Goal: Task Accomplishment & Management: Use online tool/utility

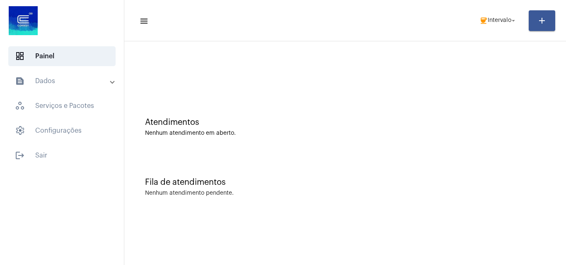
click at [546, 147] on div "Atendimentos Nenhum atendimento em aberto." at bounding box center [344, 123] width 433 height 60
click at [468, 157] on div "Fila de atendimentos Nenhum atendimento pendente." at bounding box center [344, 183] width 433 height 60
click at [483, 18] on mat-icon "coffee" at bounding box center [483, 21] width 8 height 8
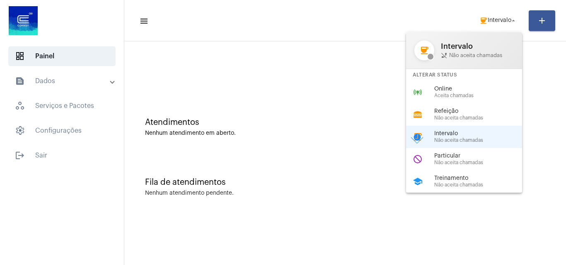
click at [246, 92] on div at bounding box center [283, 132] width 566 height 265
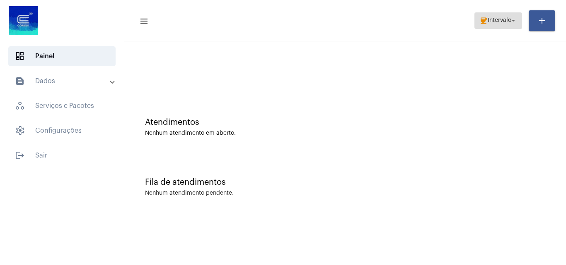
click at [487, 19] on span "Intervalo" at bounding box center [499, 21] width 24 height 6
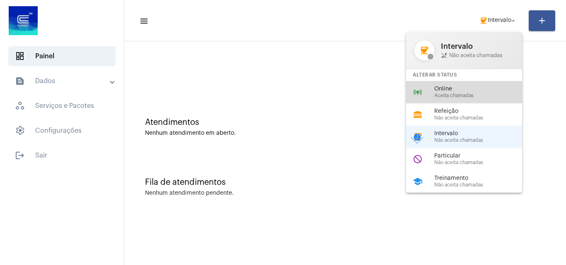
click at [480, 96] on span "Aceita chamadas" at bounding box center [481, 95] width 94 height 5
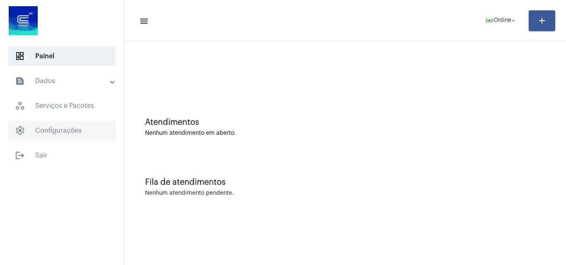
click at [63, 129] on span "settings Configurações" at bounding box center [61, 131] width 107 height 20
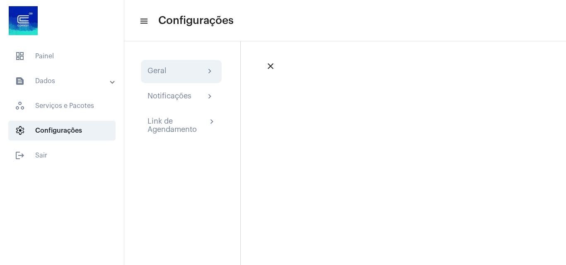
click at [192, 74] on div "Geral chevron_right" at bounding box center [180, 72] width 67 height 10
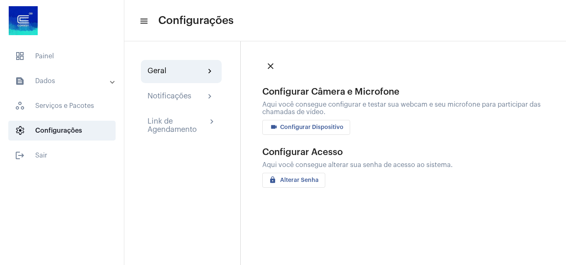
click at [324, 127] on span "videocam Configurar Dispositivo" at bounding box center [306, 128] width 75 height 6
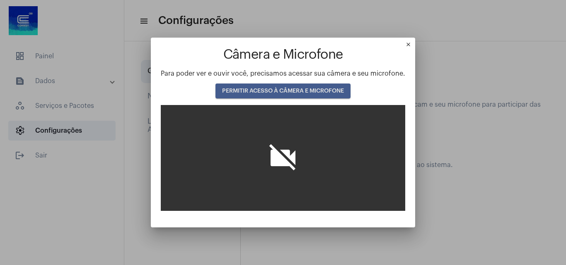
click at [288, 92] on span "PERMITIR ACESSO À CÂMERA E MICROFONE" at bounding box center [283, 91] width 122 height 6
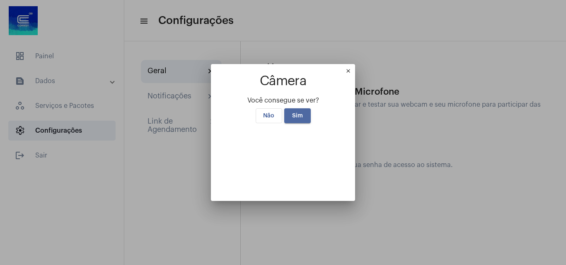
click at [291, 108] on button "Sim" at bounding box center [297, 115] width 26 height 15
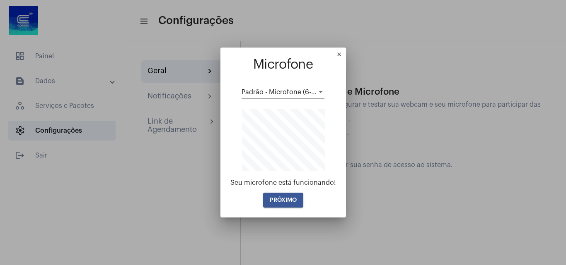
click at [289, 202] on span "PRÓXIMO" at bounding box center [283, 201] width 27 height 6
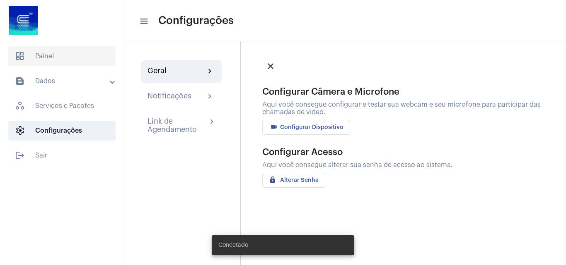
click at [31, 54] on span "dashboard Painel" at bounding box center [61, 56] width 107 height 20
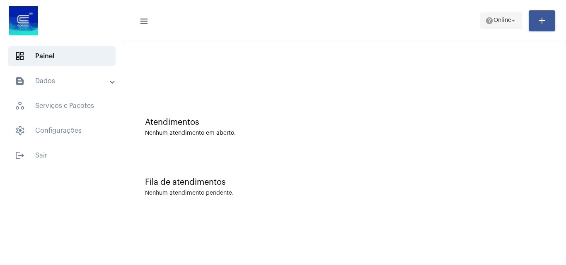
click at [500, 15] on span "help Online arrow_drop_down" at bounding box center [501, 20] width 32 height 15
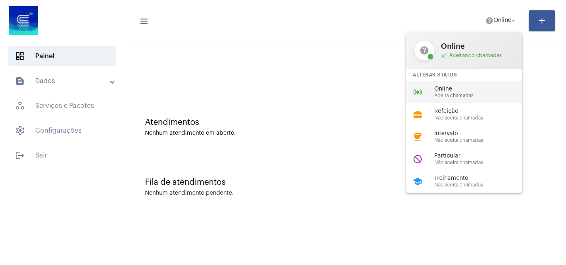
click at [486, 99] on div "online_prediction Online Aceita chamadas" at bounding box center [470, 92] width 129 height 22
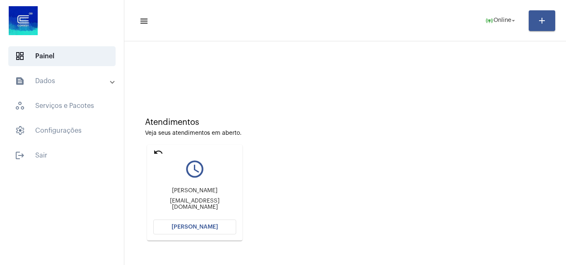
click at [209, 229] on span "[PERSON_NAME]" at bounding box center [194, 227] width 46 height 6
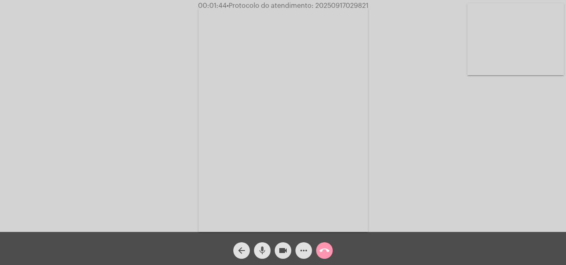
click at [261, 251] on mat-icon "mic" at bounding box center [262, 251] width 10 height 10
click at [268, 247] on button "mic_off" at bounding box center [262, 251] width 17 height 17
click at [262, 249] on mat-icon "mic" at bounding box center [262, 251] width 10 height 10
click at [258, 254] on mat-icon "mic_off" at bounding box center [262, 251] width 10 height 10
click at [303, 255] on mat-icon "more_horiz" at bounding box center [304, 251] width 10 height 10
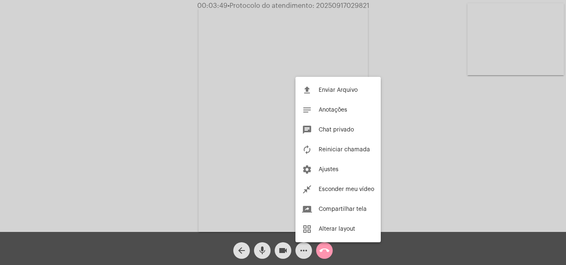
click at [151, 96] on div at bounding box center [283, 132] width 566 height 265
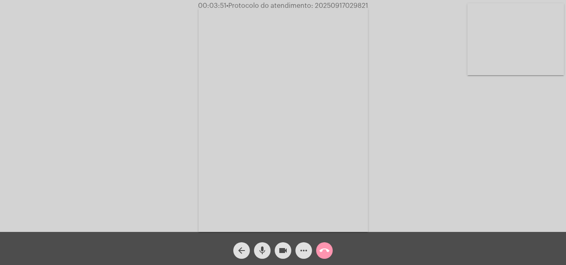
click at [260, 256] on mat-icon "mic" at bounding box center [262, 251] width 10 height 10
click at [260, 247] on mat-icon "mic_off" at bounding box center [262, 251] width 10 height 10
click at [265, 253] on mat-icon "mic" at bounding box center [262, 251] width 10 height 10
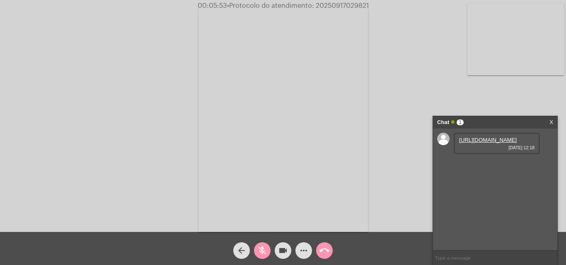
click at [263, 248] on mat-icon "mic_off" at bounding box center [262, 251] width 10 height 10
click at [264, 249] on mat-icon "mic" at bounding box center [262, 251] width 10 height 10
click at [499, 143] on link "https://neft-transfer-bucket.s3.amazonaws.com/temp-b1e12a9d-3f88-f89a-6881-1b1e…" at bounding box center [488, 140] width 58 height 6
click at [453, 97] on div "Acessando Câmera e Microfone..." at bounding box center [283, 118] width 564 height 232
click at [260, 251] on mat-icon "mic_off" at bounding box center [262, 251] width 10 height 10
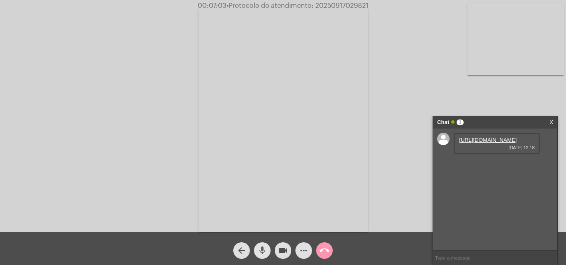
click at [262, 255] on mat-icon "mic" at bounding box center [262, 251] width 10 height 10
click at [281, 253] on mat-icon "videocam" at bounding box center [283, 251] width 10 height 10
click at [260, 249] on mat-icon "mic_off" at bounding box center [262, 251] width 10 height 10
click at [265, 248] on mat-icon "mic" at bounding box center [262, 251] width 10 height 10
click at [260, 246] on mat-icon "mic_off" at bounding box center [262, 251] width 10 height 10
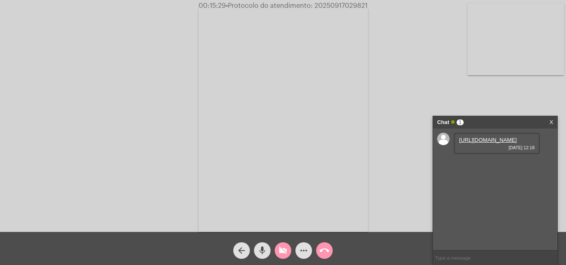
click at [285, 251] on mat-icon "videocam_off" at bounding box center [283, 251] width 10 height 10
click at [407, 181] on div "Acessando Câmera e Microfone..." at bounding box center [283, 118] width 564 height 232
click at [328, 7] on span "• Protocolo do atendimento: 20250917029821" at bounding box center [297, 5] width 142 height 7
copy span "20250917029821"
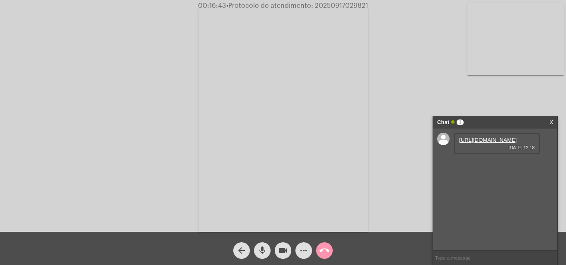
copy span "20250917029821"
click at [323, 250] on mat-icon "call_end" at bounding box center [324, 251] width 10 height 10
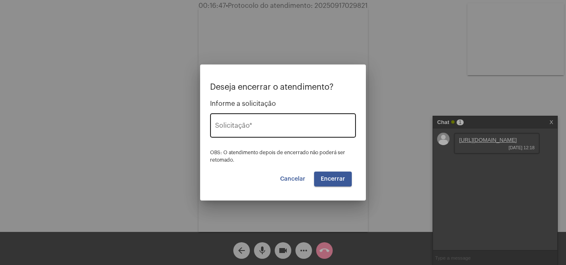
click at [282, 129] on input "Solicitação *" at bounding box center [283, 127] width 136 height 7
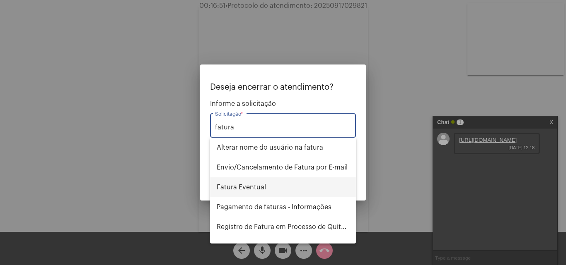
type input "fatura"
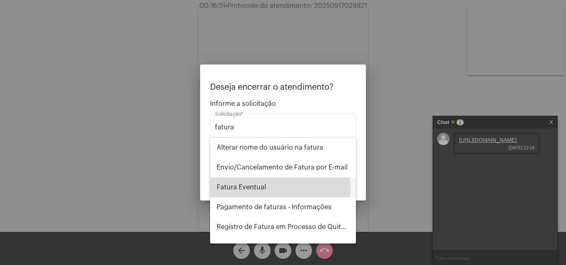
click at [268, 189] on span "Fatura Eventual" at bounding box center [283, 188] width 132 height 20
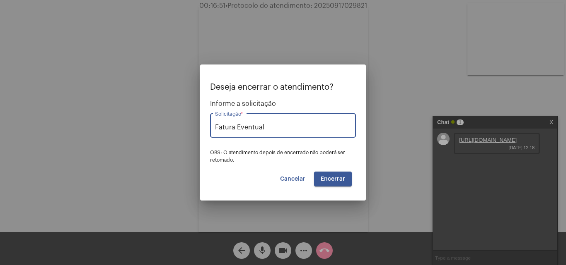
click at [325, 178] on span "Encerrar" at bounding box center [332, 179] width 24 height 6
click at [304, 176] on button "Cancelar" at bounding box center [292, 179] width 39 height 15
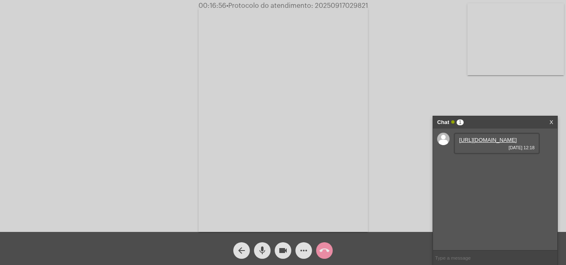
click at [247, 248] on button "arrow_back" at bounding box center [241, 251] width 17 height 17
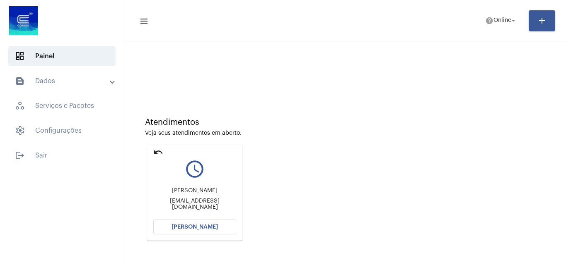
click at [155, 151] on mat-icon "undo" at bounding box center [158, 152] width 10 height 10
click at [217, 227] on button "Abrir Chamada" at bounding box center [194, 227] width 83 height 15
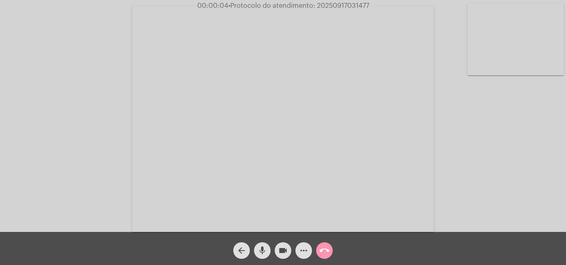
click at [262, 250] on mat-icon "mic" at bounding box center [262, 251] width 10 height 10
click at [264, 247] on mat-icon "mic_off" at bounding box center [262, 251] width 10 height 10
click at [263, 250] on mat-icon "mic" at bounding box center [262, 251] width 10 height 10
click at [264, 250] on mat-icon "mic_off" at bounding box center [262, 251] width 10 height 10
click at [263, 251] on mat-icon "mic" at bounding box center [262, 251] width 10 height 10
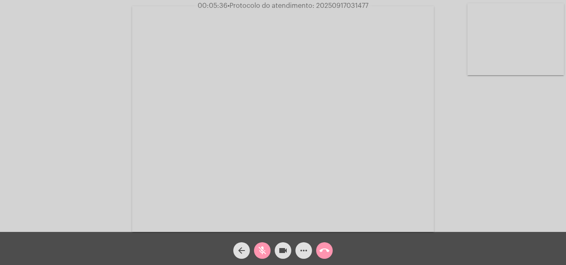
click at [261, 245] on span "mic_off" at bounding box center [262, 251] width 10 height 17
click at [263, 247] on mat-icon "mic" at bounding box center [262, 251] width 10 height 10
click at [262, 248] on mat-icon "mic_off" at bounding box center [262, 251] width 10 height 10
click at [304, 246] on mat-icon "more_horiz" at bounding box center [304, 251] width 10 height 10
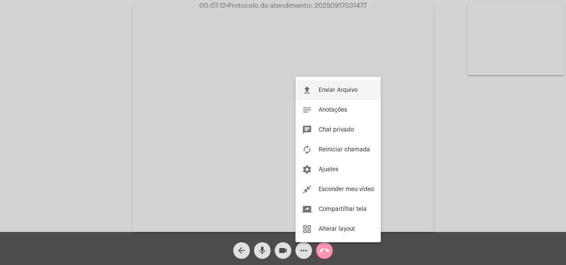
click at [328, 89] on span "Enviar Arquivo" at bounding box center [337, 90] width 39 height 6
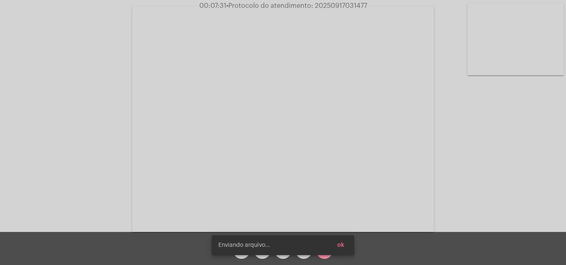
click at [344, 244] on button "ok" at bounding box center [340, 245] width 20 height 15
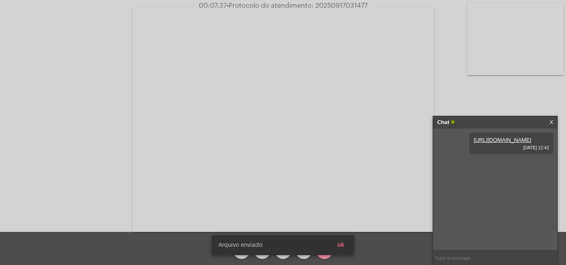
click at [349, 249] on button "ok" at bounding box center [340, 245] width 20 height 15
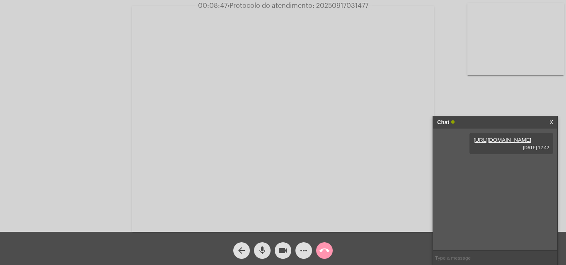
click at [334, 5] on span "• Protocolo do atendimento: 20250917031477" at bounding box center [297, 5] width 141 height 7
click at [461, 256] on input "text" at bounding box center [495, 258] width 124 height 14
paste input "20250917031477"
type input "20250917031477"
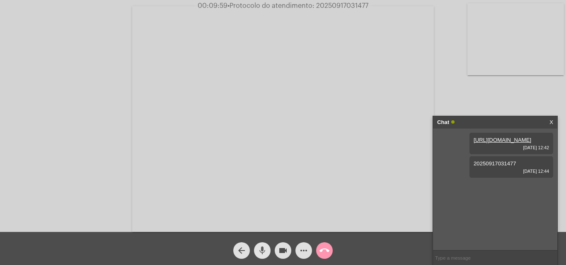
click at [264, 246] on mat-icon "mic" at bounding box center [262, 251] width 10 height 10
click at [262, 252] on mat-icon "mic_off" at bounding box center [262, 251] width 10 height 10
click at [259, 253] on mat-icon "mic" at bounding box center [262, 251] width 10 height 10
click at [264, 249] on mat-icon "mic_off" at bounding box center [262, 251] width 10 height 10
click at [324, 252] on mat-icon "call_end" at bounding box center [324, 251] width 10 height 10
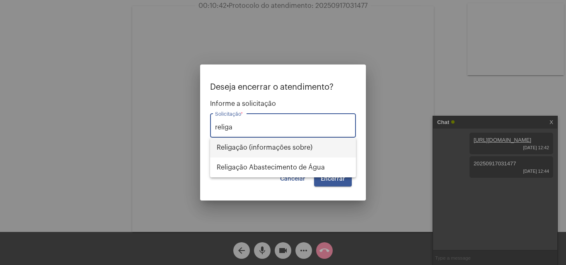
click at [258, 145] on span "Religação (informações sobre)" at bounding box center [283, 148] width 132 height 20
type input "Religação (informações sobre)"
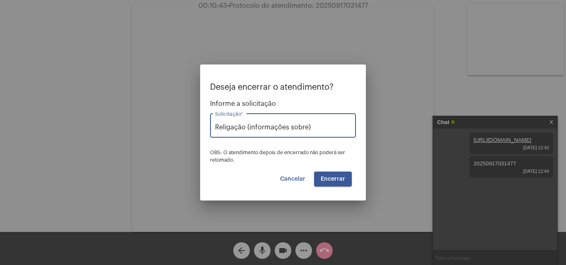
click at [345, 179] on button "Encerrar" at bounding box center [333, 179] width 38 height 15
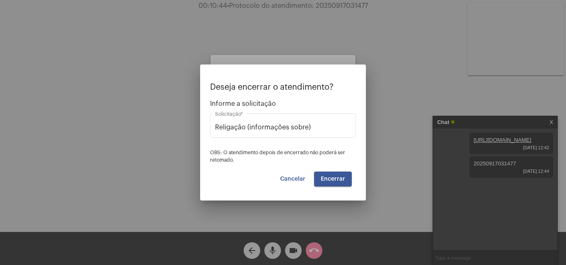
click at [342, 180] on span "Encerrar" at bounding box center [332, 179] width 24 height 6
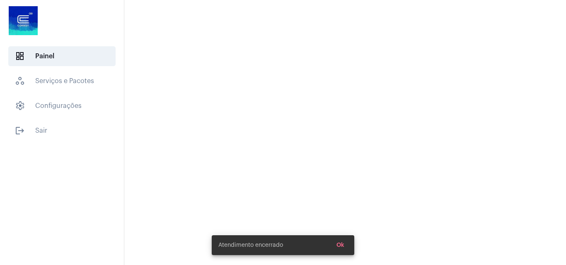
click at [342, 247] on span "Ok" at bounding box center [340, 246] width 8 height 6
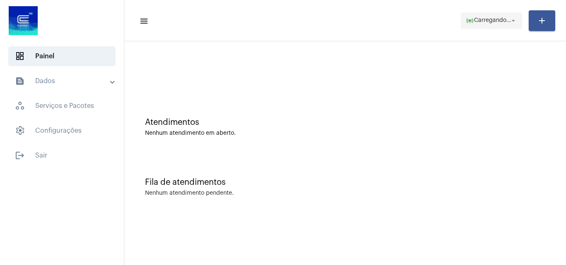
click at [506, 25] on span "online_prediction Carregando... arrow_drop_down" at bounding box center [490, 20] width 51 height 15
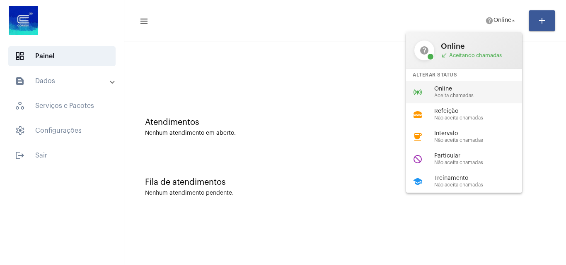
click at [472, 85] on div "online_prediction Online Aceita chamadas" at bounding box center [470, 92] width 129 height 22
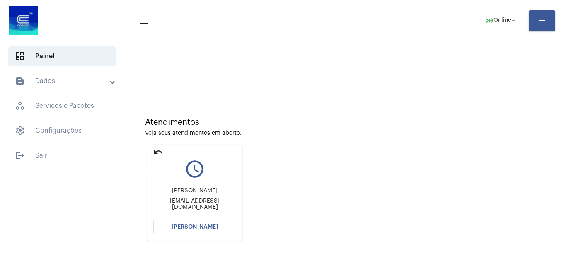
click at [154, 150] on mat-icon "undo" at bounding box center [158, 152] width 10 height 10
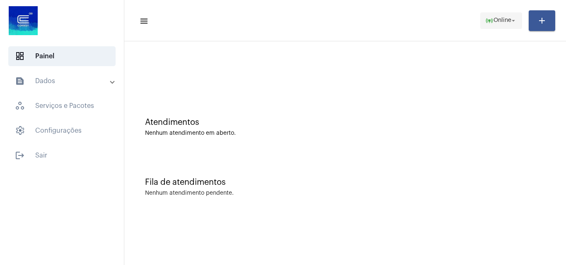
click at [497, 18] on span "Online" at bounding box center [502, 21] width 18 height 6
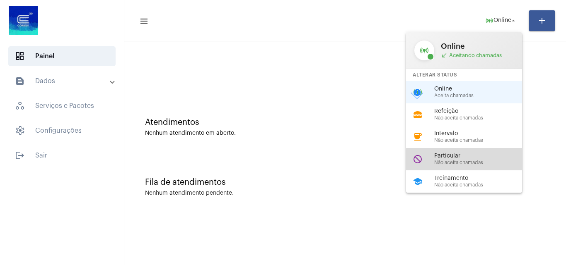
click at [473, 162] on span "Não aceita chamadas" at bounding box center [481, 162] width 94 height 5
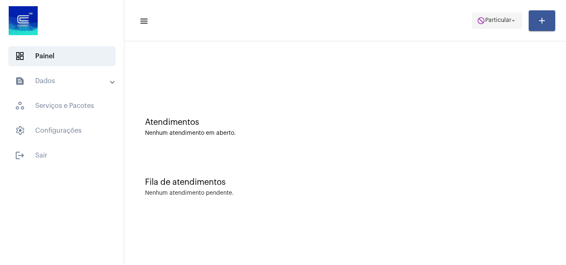
click at [477, 14] on span "do_not_disturb Particular arrow_drop_down" at bounding box center [497, 20] width 40 height 15
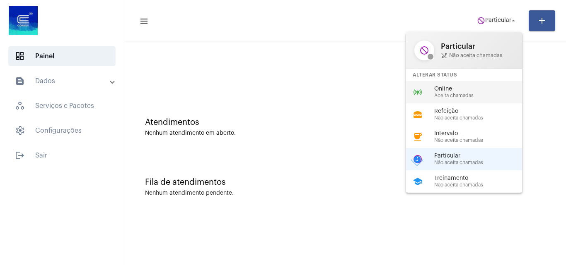
click at [483, 92] on span "Online" at bounding box center [481, 89] width 94 height 6
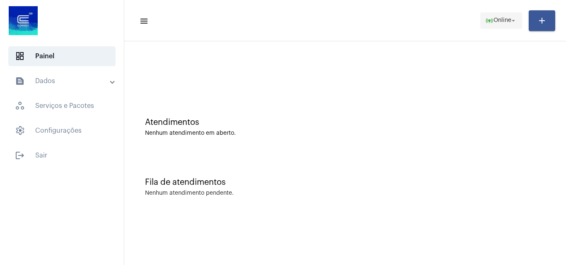
click at [499, 24] on span "online_prediction Online arrow_drop_down" at bounding box center [501, 20] width 32 height 15
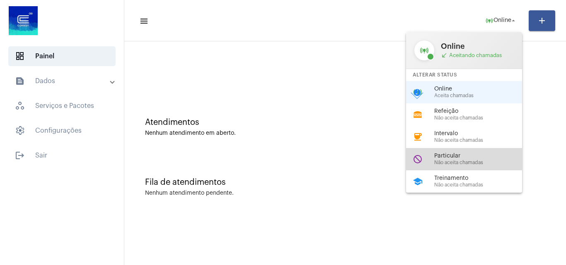
click at [449, 152] on div "do_not_disturb Particular Não aceita chamadas" at bounding box center [470, 159] width 129 height 22
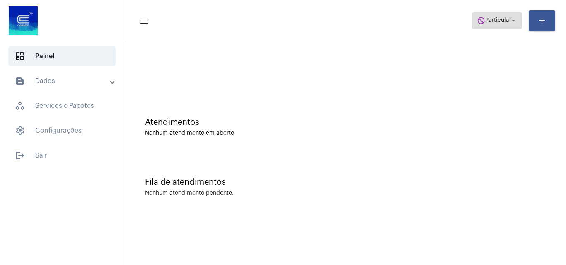
click at [497, 14] on span "do_not_disturb Particular arrow_drop_down" at bounding box center [497, 20] width 40 height 15
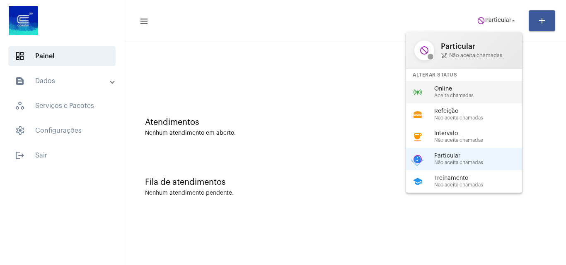
click at [459, 83] on div "online_prediction Online Aceita chamadas" at bounding box center [470, 92] width 129 height 22
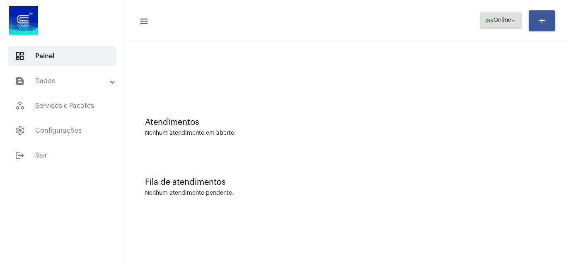
click at [485, 21] on mat-icon "online_prediction" at bounding box center [489, 21] width 8 height 8
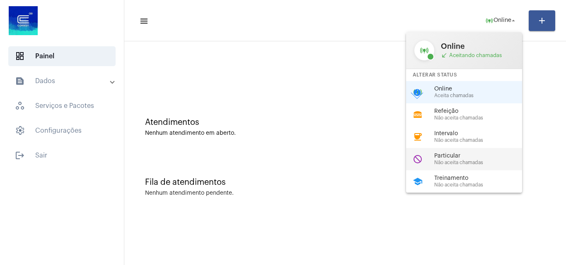
click at [438, 155] on span "Particular" at bounding box center [481, 156] width 94 height 6
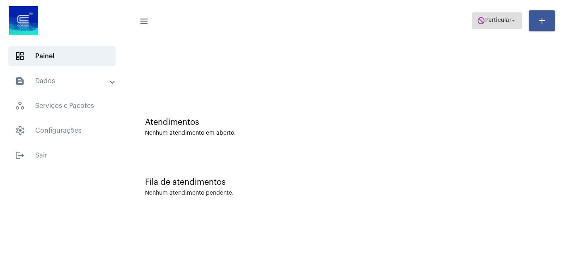
click at [486, 17] on span "do_not_disturb Particular arrow_drop_down" at bounding box center [497, 20] width 40 height 15
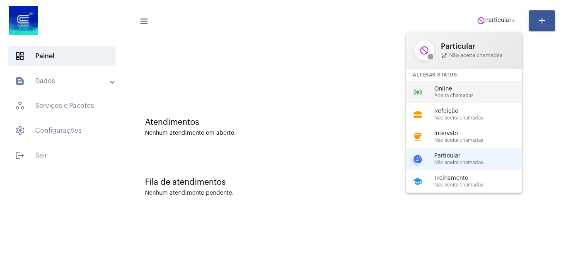
click at [472, 89] on span "Online" at bounding box center [481, 89] width 94 height 6
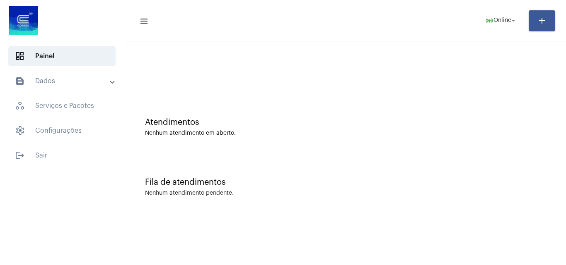
click at [230, 161] on div "Fila de atendimentos Nenhum atendimento pendente." at bounding box center [344, 183] width 433 height 60
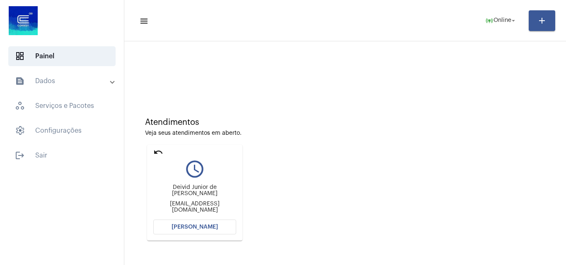
click at [205, 230] on button "Abrir Chamada" at bounding box center [194, 227] width 83 height 15
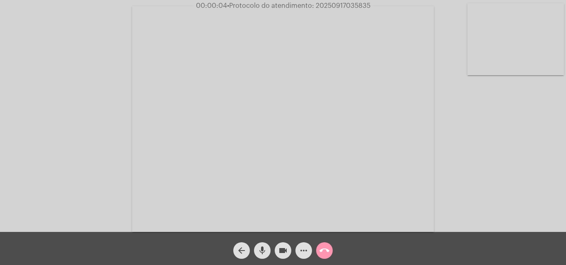
click at [266, 246] on mat-icon "mic" at bounding box center [262, 251] width 10 height 10
click at [442, 135] on div "Acessando Câmera e Microfone..." at bounding box center [283, 118] width 564 height 232
click at [262, 248] on mat-icon "mic_off" at bounding box center [262, 251] width 10 height 10
click at [306, 253] on mat-icon "more_horiz" at bounding box center [304, 251] width 10 height 10
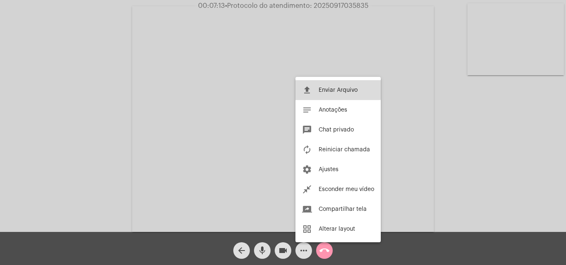
click at [319, 89] on span "Enviar Arquivo" at bounding box center [337, 90] width 39 height 6
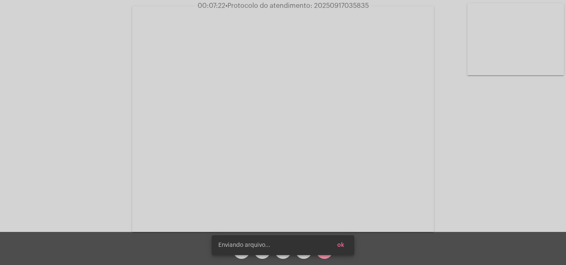
click at [347, 249] on button "ok" at bounding box center [340, 245] width 20 height 15
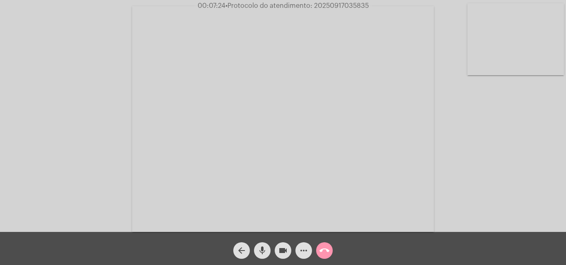
click at [262, 247] on mat-icon "mic" at bounding box center [262, 251] width 10 height 10
click at [263, 244] on span "mic_off" at bounding box center [262, 251] width 10 height 17
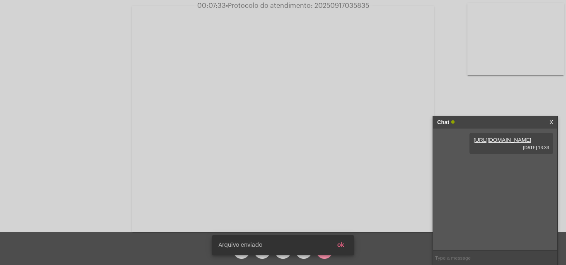
click at [347, 245] on button "ok" at bounding box center [340, 245] width 20 height 15
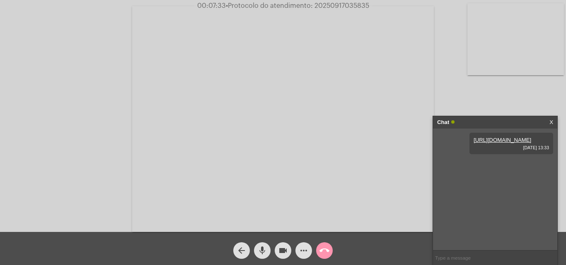
click at [262, 253] on mat-icon "mic" at bounding box center [262, 251] width 10 height 10
click at [260, 248] on mat-icon "mic_off" at bounding box center [262, 251] width 10 height 10
click at [337, 3] on span "• Protocolo do atendimento: 20250917035835" at bounding box center [296, 5] width 143 height 7
copy span "20250917035835"
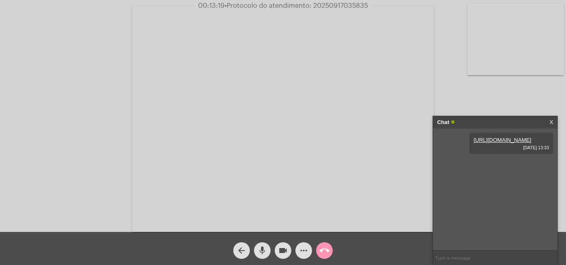
copy span "20250917035835"
click at [455, 254] on input "text" at bounding box center [495, 258] width 124 height 14
paste input "20250917035835"
type input "20250917035835"
click at [260, 253] on mat-icon "mic" at bounding box center [262, 251] width 10 height 10
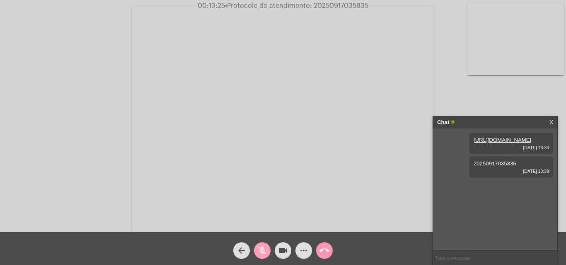
click at [263, 249] on mat-icon "mic_off" at bounding box center [262, 251] width 10 height 10
click at [326, 253] on mat-icon "call_end" at bounding box center [324, 251] width 10 height 10
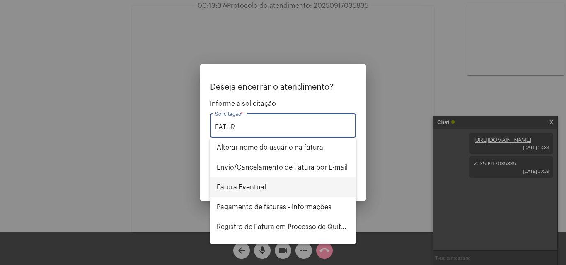
click at [276, 193] on span "Fatura Eventual" at bounding box center [283, 188] width 132 height 20
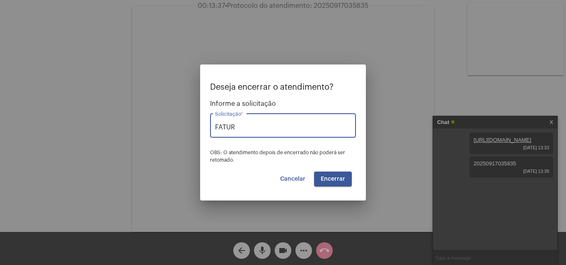
type input "Fatura Eventual"
click at [340, 181] on span "Encerrar" at bounding box center [332, 179] width 24 height 6
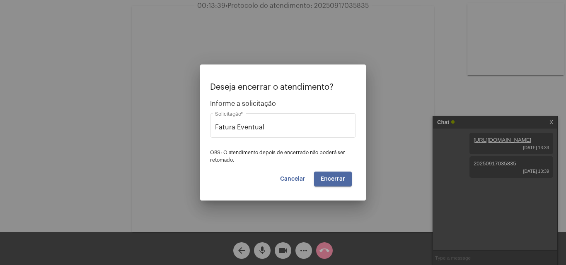
click at [340, 181] on span "Encerrar" at bounding box center [332, 179] width 24 height 6
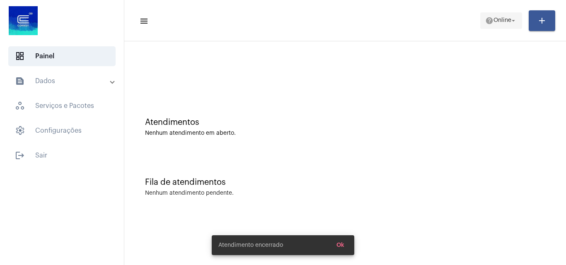
click at [494, 24] on span "help Online arrow_drop_down" at bounding box center [501, 20] width 32 height 15
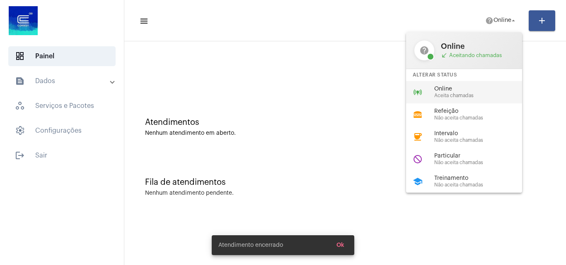
click at [475, 89] on span "Online" at bounding box center [481, 89] width 94 height 6
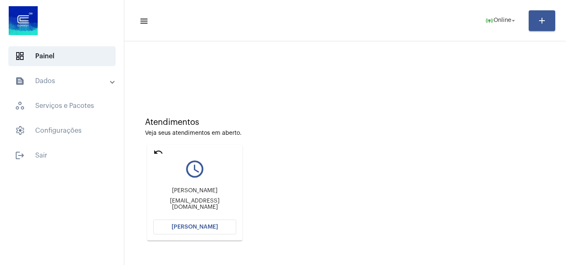
click at [181, 226] on span "Abrir Chamada" at bounding box center [194, 227] width 46 height 6
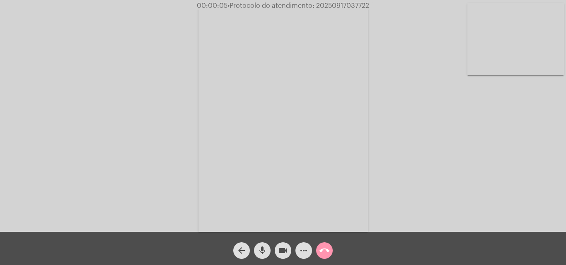
click at [262, 255] on mat-icon "mic" at bounding box center [262, 251] width 10 height 10
click at [259, 249] on mat-icon "mic_off" at bounding box center [262, 251] width 10 height 10
click at [263, 246] on span "mic" at bounding box center [262, 251] width 10 height 17
click at [263, 255] on mat-icon "mic_off" at bounding box center [262, 251] width 10 height 10
click at [263, 249] on mat-icon "mic" at bounding box center [262, 251] width 10 height 10
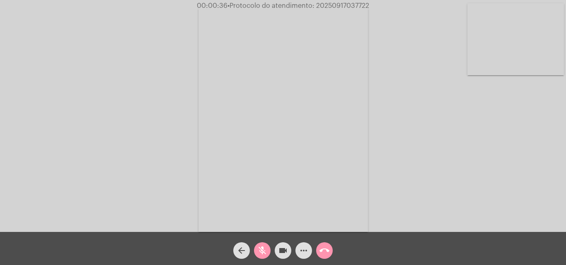
click at [263, 246] on mat-icon "mic_off" at bounding box center [262, 251] width 10 height 10
click at [320, 252] on mat-icon "call_end" at bounding box center [324, 251] width 10 height 10
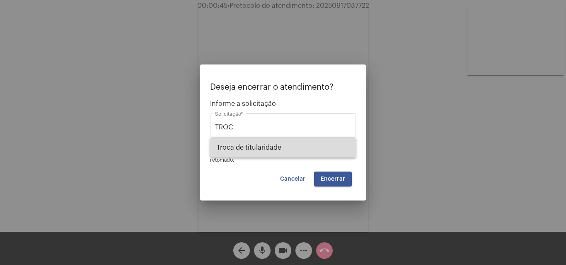
click at [285, 152] on span "Troca de titularidade" at bounding box center [283, 148] width 132 height 20
type input "Troca de titularidade"
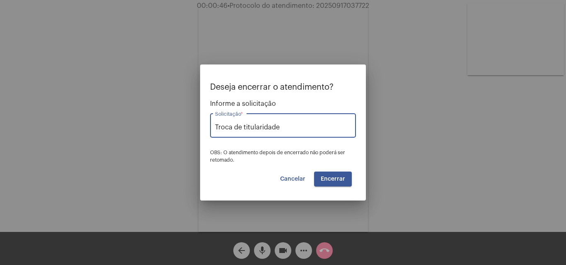
click at [329, 177] on span "Encerrar" at bounding box center [332, 179] width 24 height 6
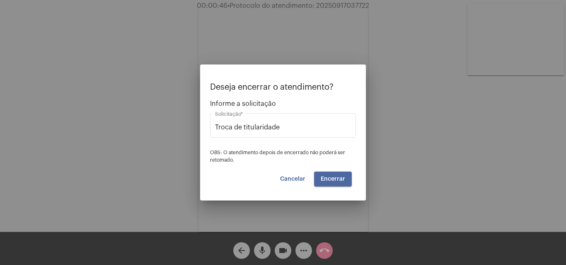
click at [329, 177] on span "Encerrar" at bounding box center [332, 179] width 24 height 6
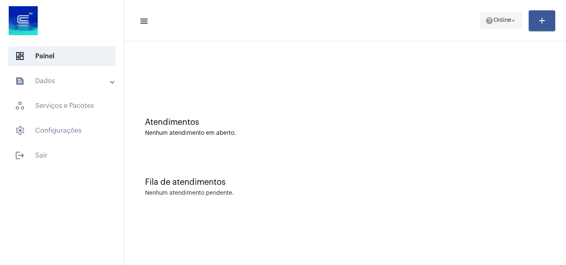
click at [491, 13] on span "help Online arrow_drop_down" at bounding box center [501, 20] width 32 height 15
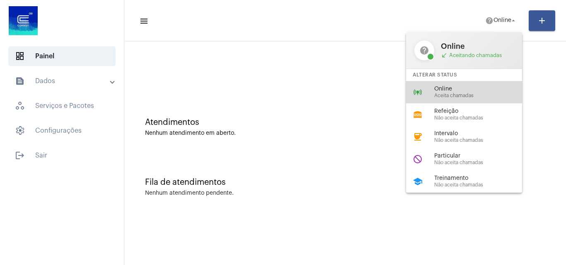
click at [456, 86] on span "Online" at bounding box center [481, 89] width 94 height 6
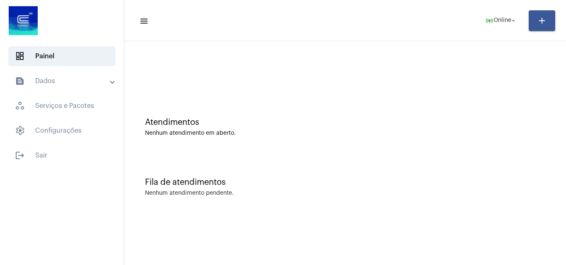
click at [465, 108] on div "Atendimentos Nenhum atendimento em aberto." at bounding box center [344, 123] width 433 height 60
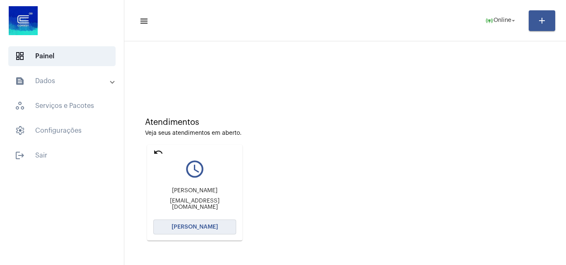
click at [202, 229] on span "Abrir Chamada" at bounding box center [194, 227] width 46 height 6
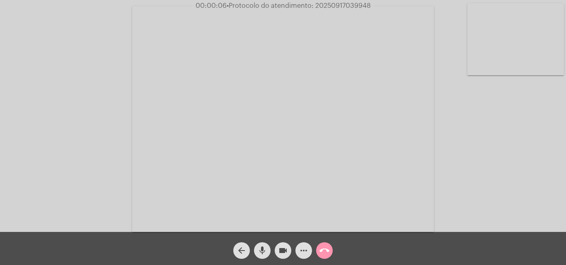
click at [260, 248] on mat-icon "mic" at bounding box center [262, 251] width 10 height 10
click at [262, 252] on mat-icon "mic_off" at bounding box center [262, 251] width 10 height 10
click at [263, 248] on mat-icon "mic" at bounding box center [262, 251] width 10 height 10
click at [260, 251] on mat-icon "mic_off" at bounding box center [262, 251] width 10 height 10
click at [129, 151] on div "Acessando Câmera e Microfone..." at bounding box center [283, 118] width 564 height 232
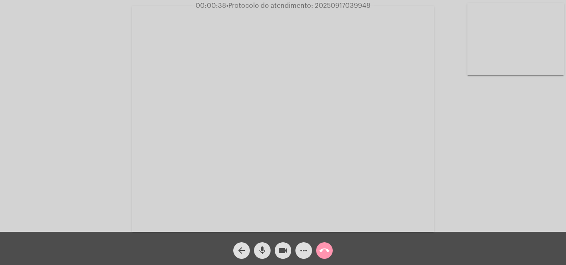
click at [262, 253] on mat-icon "mic" at bounding box center [262, 251] width 10 height 10
click at [264, 250] on mat-icon "mic_off" at bounding box center [262, 251] width 10 height 10
click at [259, 251] on mat-icon "mic" at bounding box center [262, 251] width 10 height 10
click at [259, 253] on mat-icon "mic_off" at bounding box center [262, 251] width 10 height 10
click at [261, 248] on mat-icon "mic" at bounding box center [262, 251] width 10 height 10
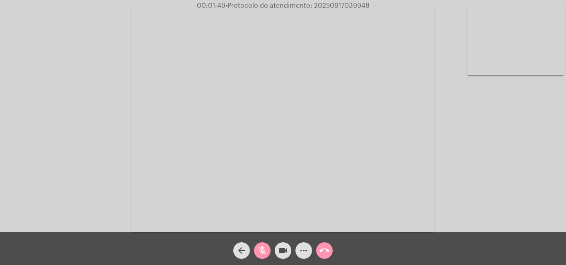
click at [266, 251] on mat-icon "mic_off" at bounding box center [262, 251] width 10 height 10
click at [304, 251] on mat-icon "more_horiz" at bounding box center [304, 251] width 10 height 10
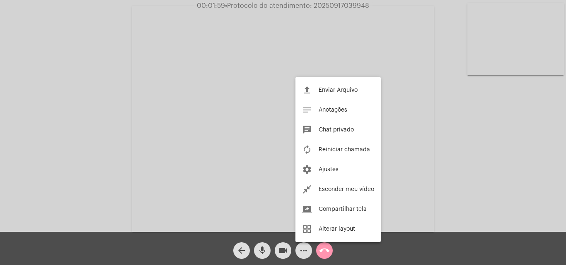
click at [137, 135] on div at bounding box center [283, 132] width 566 height 265
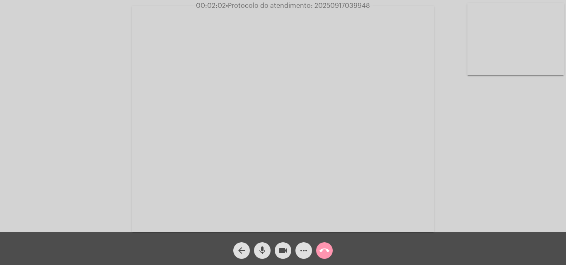
click at [263, 253] on mat-icon "mic" at bounding box center [262, 251] width 10 height 10
click at [262, 250] on mat-icon "mic_off" at bounding box center [262, 251] width 10 height 10
click at [260, 245] on span "mic" at bounding box center [262, 251] width 10 height 17
click at [263, 248] on mat-icon "mic_off" at bounding box center [262, 251] width 10 height 10
click at [301, 248] on mat-icon "more_horiz" at bounding box center [304, 251] width 10 height 10
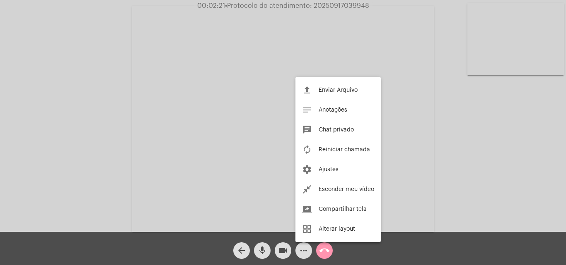
click at [152, 114] on div at bounding box center [283, 132] width 566 height 265
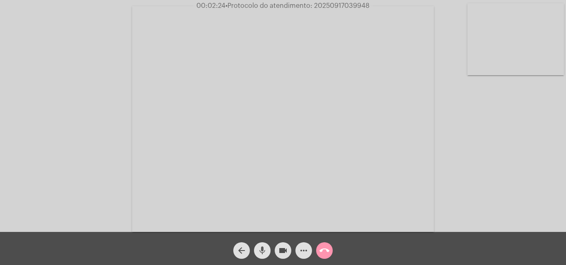
click at [262, 252] on mat-icon "mic" at bounding box center [262, 251] width 10 height 10
click at [263, 246] on mat-icon "mic_off" at bounding box center [262, 251] width 10 height 10
click at [258, 248] on mat-icon "mic" at bounding box center [262, 251] width 10 height 10
click at [260, 247] on mat-icon "mic_off" at bounding box center [262, 251] width 10 height 10
click at [259, 254] on mat-icon "mic" at bounding box center [262, 251] width 10 height 10
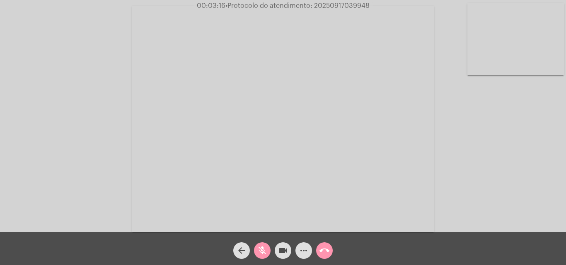
click at [262, 248] on mat-icon "mic_off" at bounding box center [262, 251] width 10 height 10
click at [262, 248] on mat-icon "mic" at bounding box center [262, 251] width 10 height 10
click at [263, 250] on mat-icon "mic_off" at bounding box center [262, 251] width 10 height 10
click at [265, 250] on mat-icon "mic" at bounding box center [262, 251] width 10 height 10
click at [263, 249] on mat-icon "mic_off" at bounding box center [262, 251] width 10 height 10
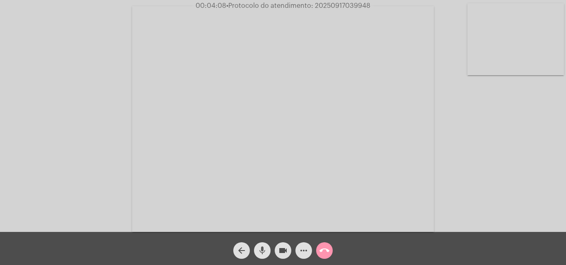
click at [260, 248] on mat-icon "mic" at bounding box center [262, 251] width 10 height 10
click at [258, 251] on mat-icon "mic_off" at bounding box center [262, 251] width 10 height 10
click at [261, 251] on mat-icon "mic" at bounding box center [262, 251] width 10 height 10
click at [265, 245] on span "mic_off" at bounding box center [262, 251] width 10 height 17
click at [333, 5] on span "• Protocolo do atendimento: 20250917039948" at bounding box center [298, 5] width 144 height 7
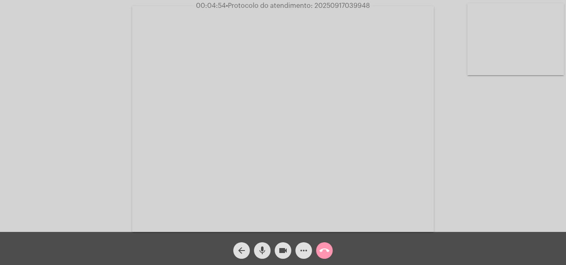
click at [333, 5] on span "• Protocolo do atendimento: 20250917039948" at bounding box center [298, 5] width 144 height 7
copy span "20250917039948"
click at [260, 249] on mat-icon "mic" at bounding box center [262, 251] width 10 height 10
click at [263, 245] on span "mic_off" at bounding box center [262, 251] width 10 height 17
click at [259, 246] on mat-icon "mic" at bounding box center [262, 251] width 10 height 10
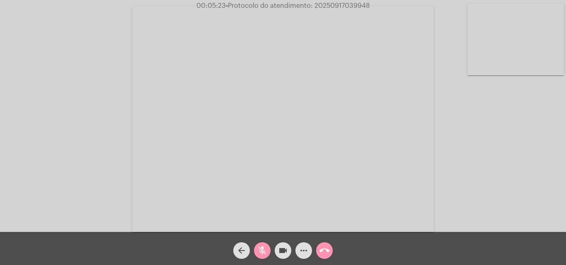
click at [262, 246] on mat-icon "mic_off" at bounding box center [262, 251] width 10 height 10
copy span "20250917039948"
click at [326, 252] on mat-icon "call_end" at bounding box center [324, 251] width 10 height 10
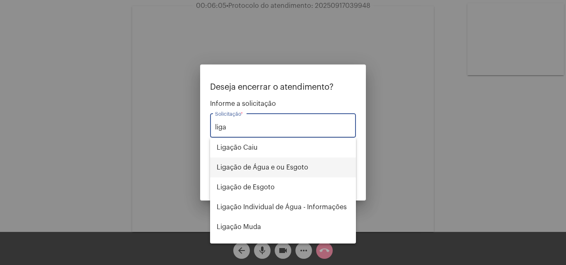
click at [255, 166] on span "Ligação de Água e ou Esgoto" at bounding box center [283, 168] width 132 height 20
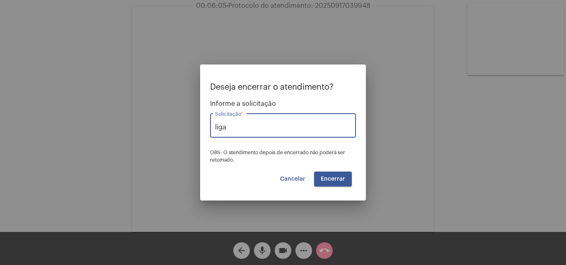
type input "Ligação de Água e ou Esgoto"
click at [320, 179] on button "Encerrar" at bounding box center [333, 179] width 38 height 15
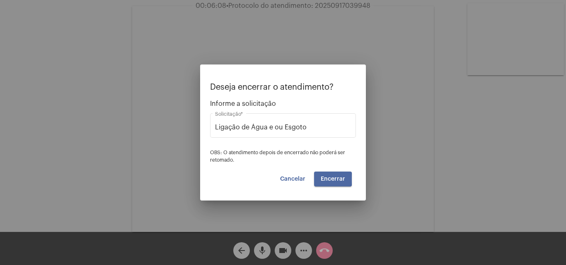
click at [320, 179] on button "Encerrar" at bounding box center [333, 179] width 38 height 15
click at [295, 176] on button "Cancelar" at bounding box center [292, 179] width 39 height 15
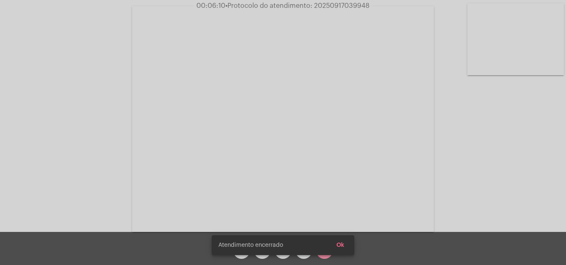
click at [342, 248] on span "Ok" at bounding box center [340, 246] width 8 height 6
click at [348, 246] on button "Ok" at bounding box center [340, 245] width 21 height 15
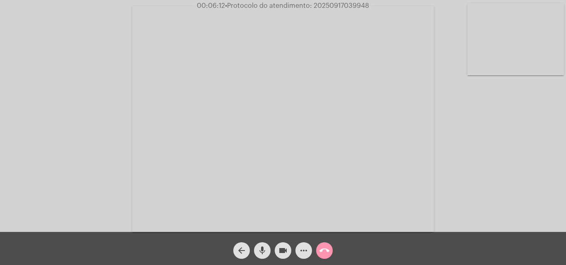
click at [241, 251] on mat-icon "arrow_back" at bounding box center [241, 251] width 10 height 10
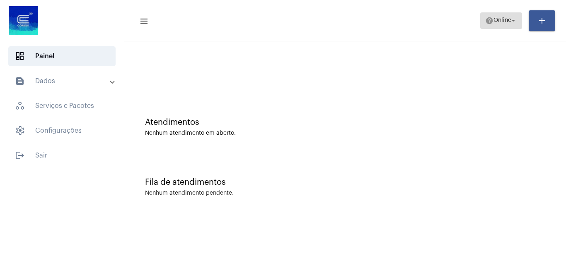
click at [486, 14] on span "help Online arrow_drop_down" at bounding box center [501, 20] width 32 height 15
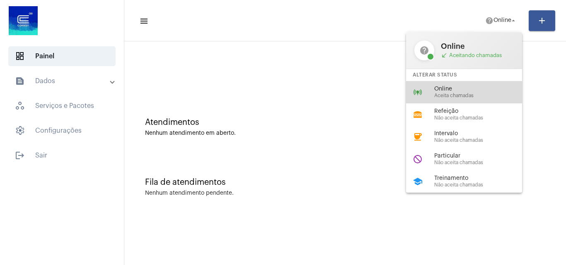
click at [438, 95] on span "Aceita chamadas" at bounding box center [481, 95] width 94 height 5
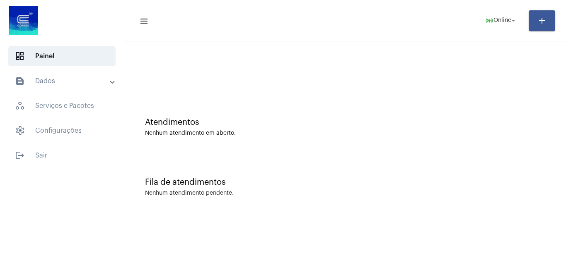
click at [477, 128] on div "Atendimentos Nenhum atendimento em aberto." at bounding box center [345, 127] width 400 height 19
click at [520, 159] on div "Fila de atendimentos Nenhum atendimento pendente." at bounding box center [344, 183] width 433 height 60
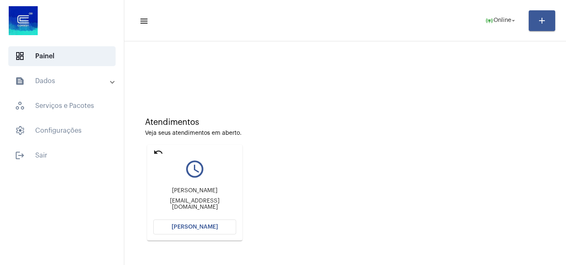
click at [219, 225] on button "Abrir Chamada" at bounding box center [194, 227] width 83 height 15
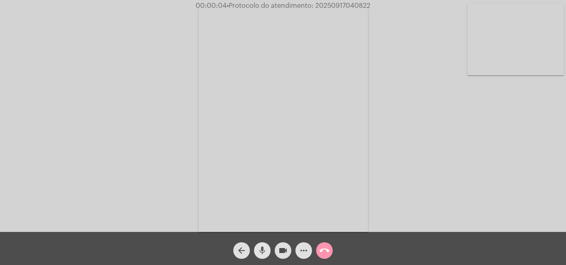
click at [260, 250] on mat-icon "mic" at bounding box center [262, 251] width 10 height 10
click at [259, 247] on mat-icon "mic_off" at bounding box center [262, 251] width 10 height 10
click at [260, 248] on mat-icon "mic_off" at bounding box center [262, 251] width 10 height 10
click at [261, 253] on mat-icon "mic" at bounding box center [262, 251] width 10 height 10
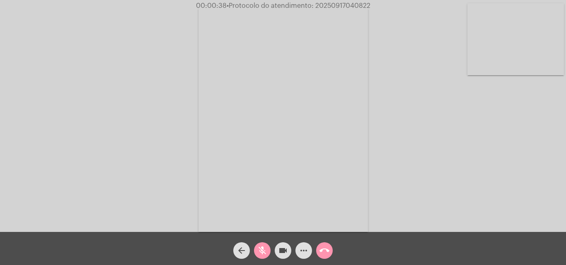
click at [263, 245] on span "mic_off" at bounding box center [262, 251] width 10 height 17
click at [260, 249] on mat-icon "mic" at bounding box center [262, 251] width 10 height 10
click at [261, 251] on mat-icon "mic_off" at bounding box center [262, 251] width 10 height 10
click at [259, 251] on mat-icon "mic" at bounding box center [262, 251] width 10 height 10
click at [262, 249] on mat-icon "mic_off" at bounding box center [262, 251] width 10 height 10
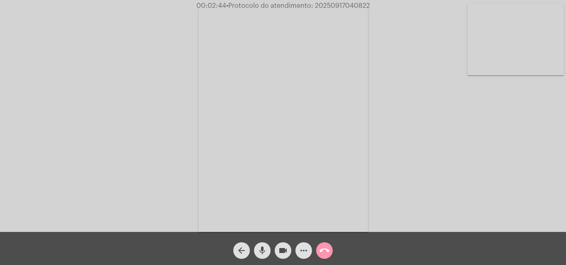
click at [301, 251] on mat-icon "more_horiz" at bounding box center [304, 251] width 10 height 10
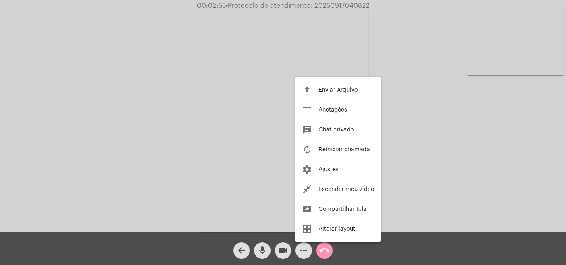
click at [207, 118] on div at bounding box center [283, 132] width 566 height 265
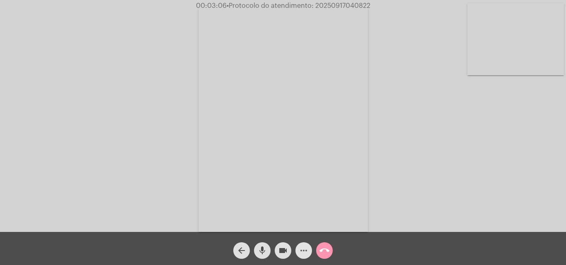
click at [306, 251] on mat-icon "more_horiz" at bounding box center [304, 251] width 10 height 10
click at [264, 246] on mat-icon "mic" at bounding box center [262, 251] width 10 height 10
click at [263, 248] on mat-icon "mic_off" at bounding box center [262, 251] width 10 height 10
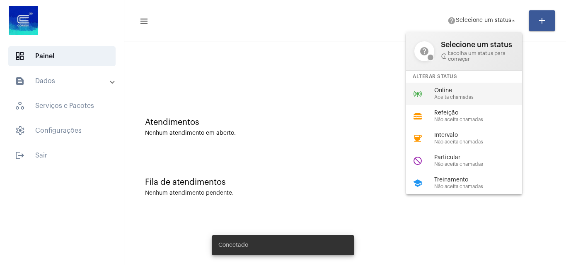
click at [441, 95] on span "Aceita chamadas" at bounding box center [481, 97] width 94 height 5
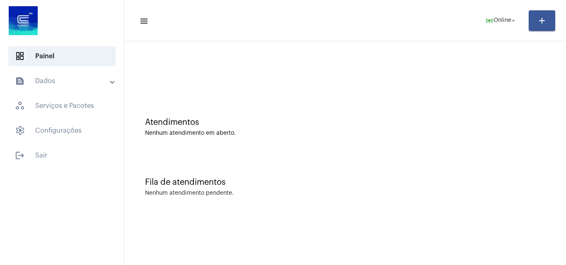
click at [532, 185] on div "Fila de atendimentos" at bounding box center [345, 182] width 400 height 9
click at [476, 181] on div "Fila de atendimentos" at bounding box center [345, 182] width 400 height 9
click at [455, 160] on div "Fila de atendimentos Nenhum atendimento pendente." at bounding box center [344, 183] width 433 height 60
click at [518, 22] on button "online_prediction Online arrow_drop_down" at bounding box center [501, 20] width 42 height 17
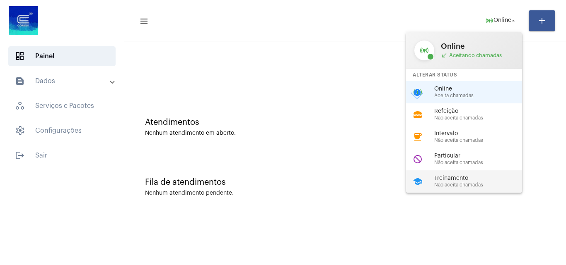
click at [447, 176] on span "Treinamento" at bounding box center [481, 179] width 94 height 6
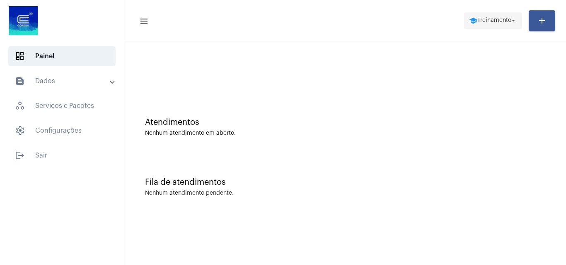
click at [497, 15] on span "school Treinamento arrow_drop_down" at bounding box center [493, 20] width 48 height 15
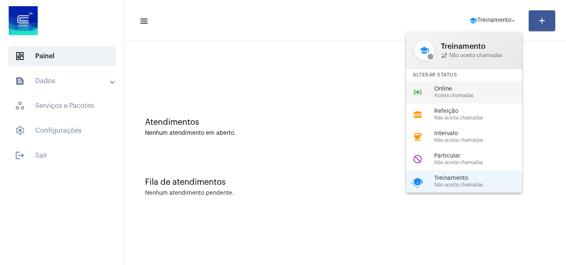
click at [457, 94] on span "Aceita chamadas" at bounding box center [481, 95] width 94 height 5
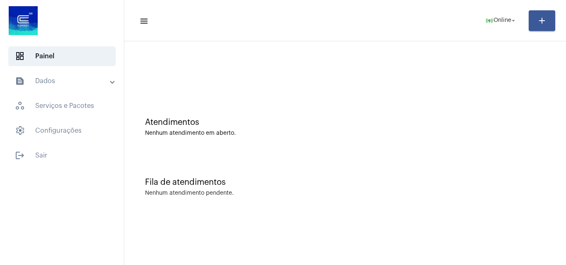
click at [56, 82] on mat-panel-title "text_snippet_outlined Dados" at bounding box center [63, 81] width 96 height 10
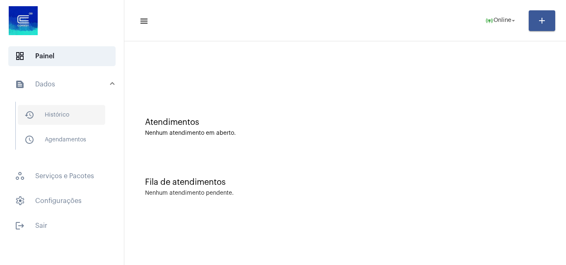
click at [59, 116] on span "history_outlined Histórico" at bounding box center [61, 115] width 87 height 20
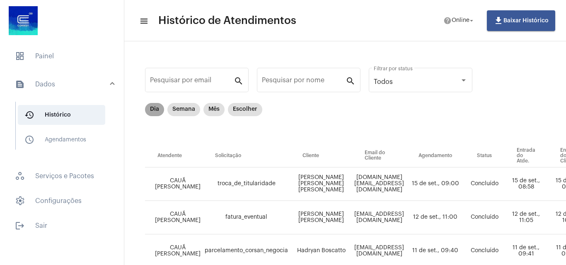
click at [145, 111] on mat-chip "Dia" at bounding box center [154, 109] width 19 height 13
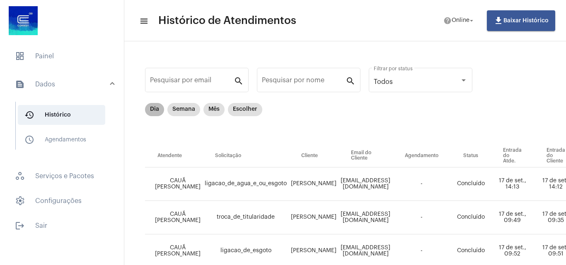
click at [153, 108] on mat-chip "Dia" at bounding box center [154, 109] width 19 height 13
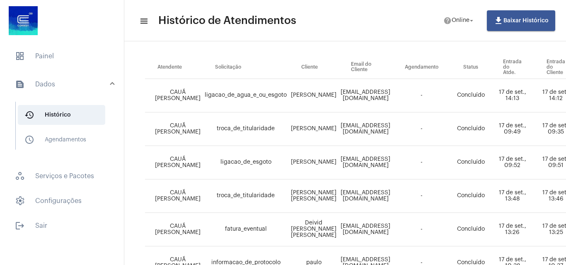
scroll to position [47, 0]
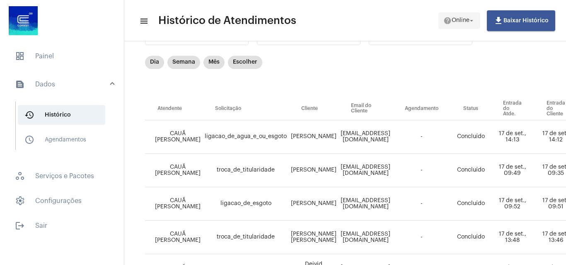
click at [440, 19] on button "help Online arrow_drop_down" at bounding box center [459, 20] width 42 height 17
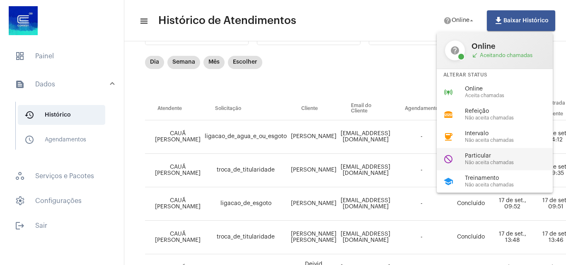
click at [461, 159] on div "do_not_disturb Particular Não aceita chamadas" at bounding box center [500, 159] width 129 height 22
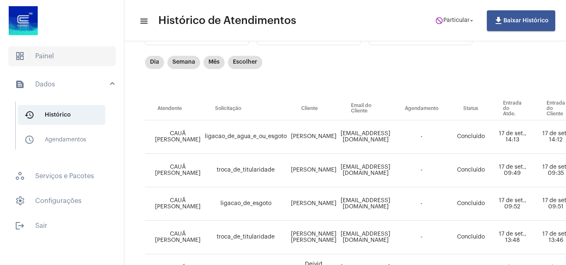
click at [73, 63] on span "dashboard Painel" at bounding box center [61, 56] width 107 height 20
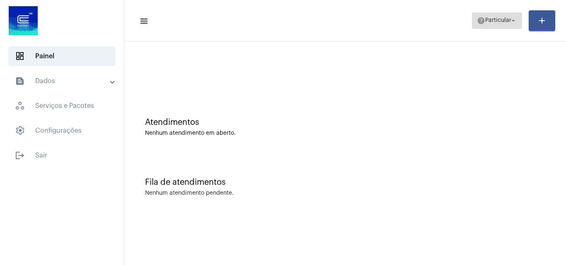
click at [500, 21] on span "Particular" at bounding box center [498, 21] width 26 height 6
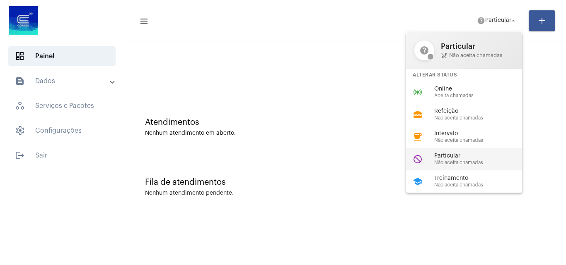
click at [450, 161] on span "Não aceita chamadas" at bounding box center [481, 162] width 94 height 5
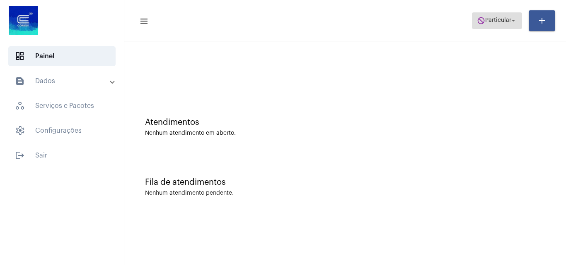
click at [494, 19] on span "Particular" at bounding box center [498, 21] width 26 height 6
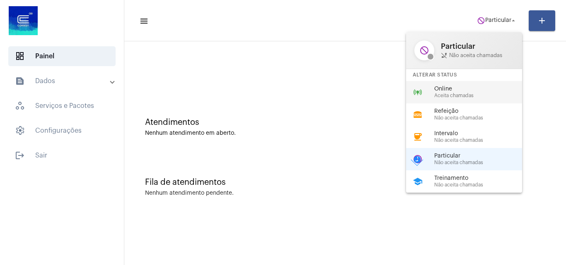
click at [472, 97] on span "Aceita chamadas" at bounding box center [481, 95] width 94 height 5
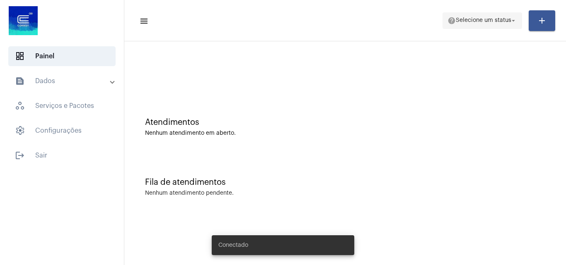
click at [467, 19] on span "Selecione um status" at bounding box center [482, 21] width 55 height 6
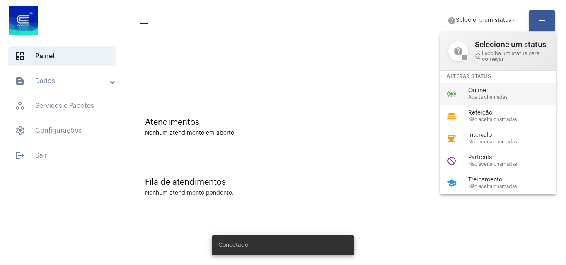
click at [486, 89] on span "Online" at bounding box center [515, 91] width 94 height 6
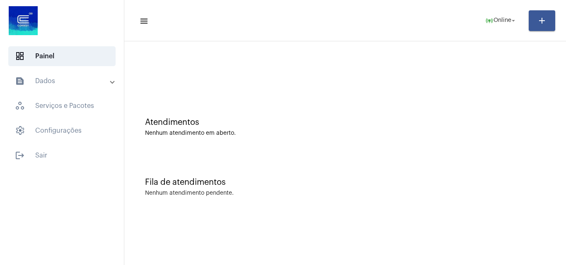
click at [54, 82] on mat-panel-title "text_snippet_outlined Dados" at bounding box center [63, 81] width 96 height 10
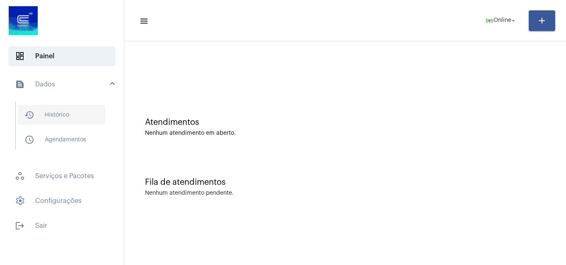
click at [59, 111] on span "history_outlined Histórico" at bounding box center [61, 115] width 87 height 20
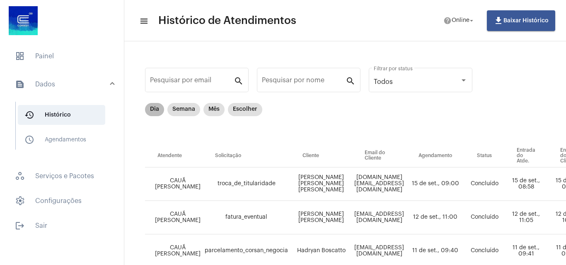
click at [157, 106] on mat-chip "Dia" at bounding box center [154, 109] width 19 height 13
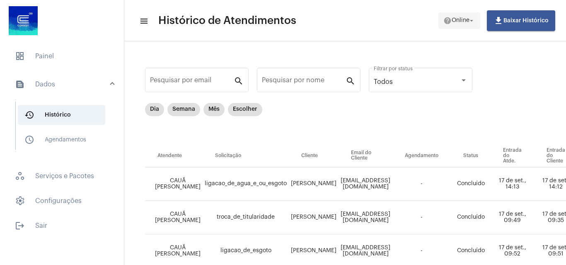
click at [448, 18] on mat-icon "help" at bounding box center [447, 21] width 8 height 8
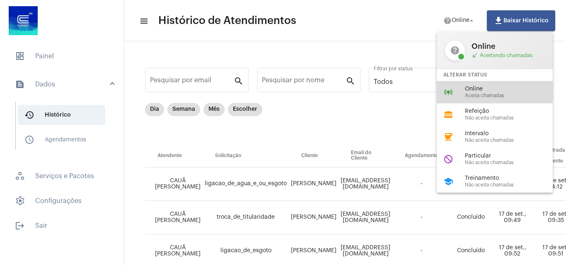
click at [447, 91] on mat-icon "online_prediction" at bounding box center [448, 92] width 10 height 10
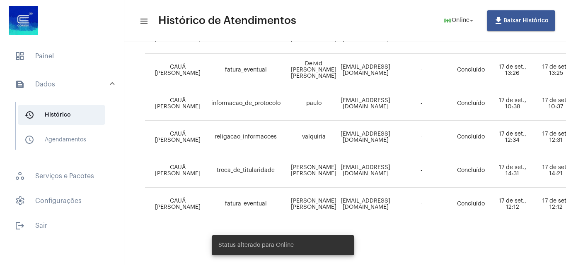
scroll to position [254, 0]
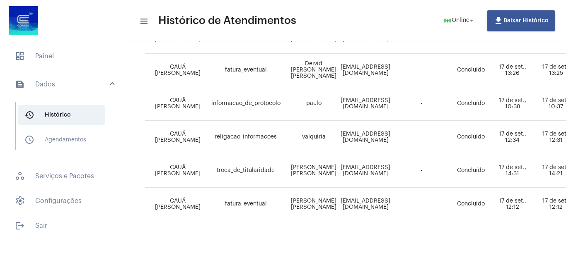
drag, startPoint x: 312, startPoint y: 260, endPoint x: 430, endPoint y: 255, distance: 117.7
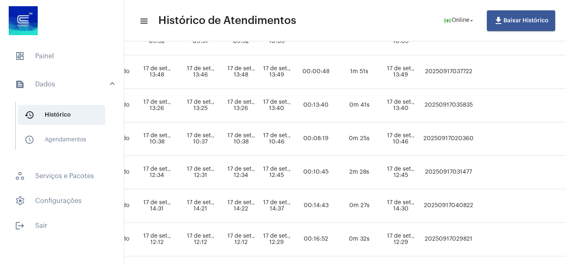
scroll to position [254, 355]
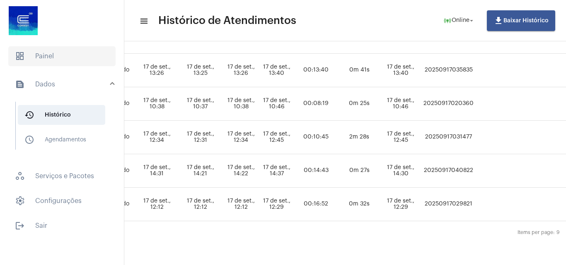
click at [58, 55] on span "dashboard Painel" at bounding box center [61, 56] width 107 height 20
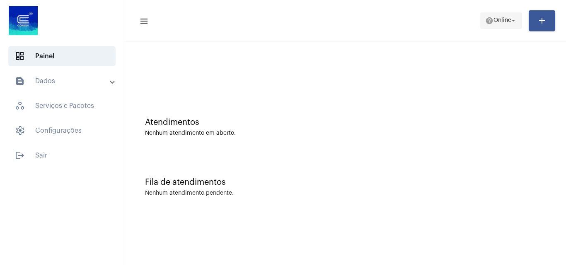
click at [493, 20] on span "Online" at bounding box center [502, 21] width 18 height 6
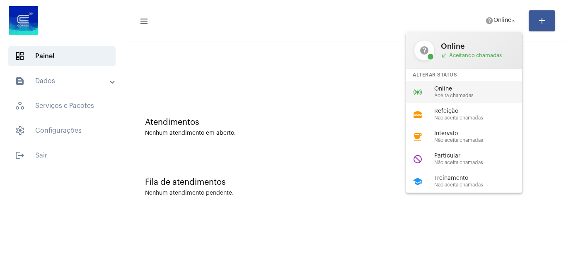
click at [472, 89] on span "Online" at bounding box center [481, 89] width 94 height 6
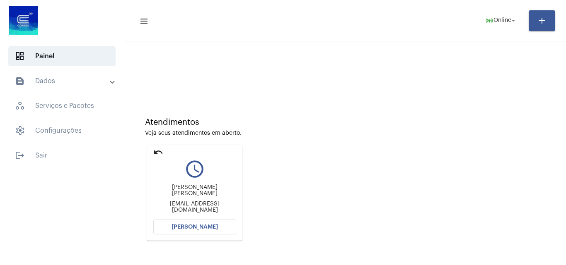
click at [196, 226] on span "[PERSON_NAME]" at bounding box center [194, 227] width 46 height 6
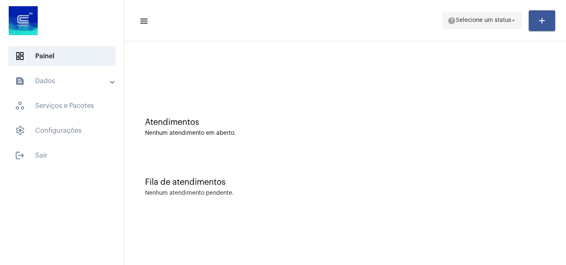
click at [471, 25] on span "help Selecione um status arrow_drop_down" at bounding box center [482, 20] width 70 height 15
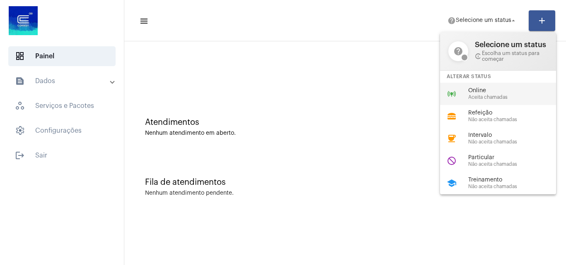
click at [477, 99] on span "Aceita chamadas" at bounding box center [515, 97] width 94 height 5
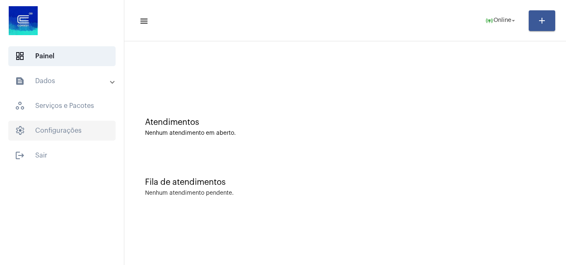
click at [55, 131] on span "settings Configurações" at bounding box center [61, 131] width 107 height 20
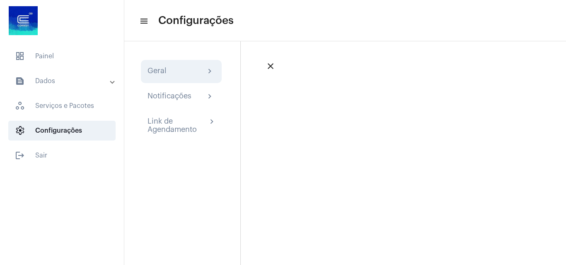
click at [181, 77] on div "Geral chevron_right" at bounding box center [181, 71] width 81 height 23
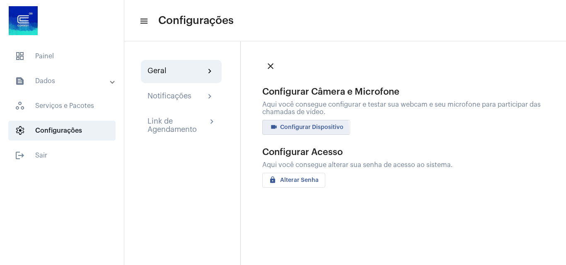
click at [286, 130] on span "videocam Configurar Dispositivo" at bounding box center [306, 128] width 75 height 6
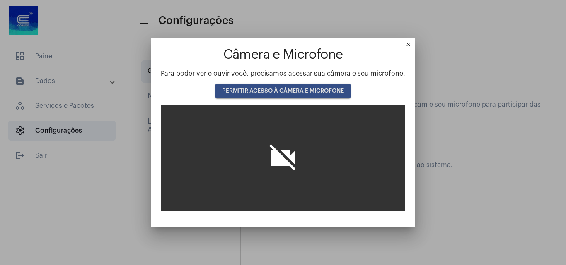
click at [285, 91] on span "PERMITIR ACESSO À CÂMERA E MICROFONE" at bounding box center [283, 91] width 122 height 6
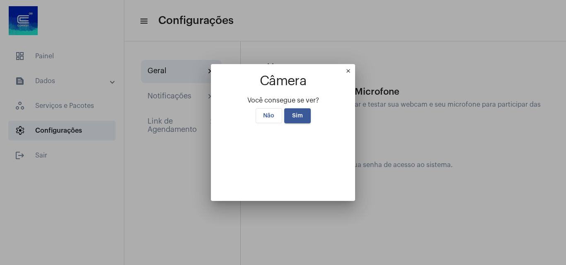
click at [292, 113] on span "Sim" at bounding box center [297, 116] width 11 height 6
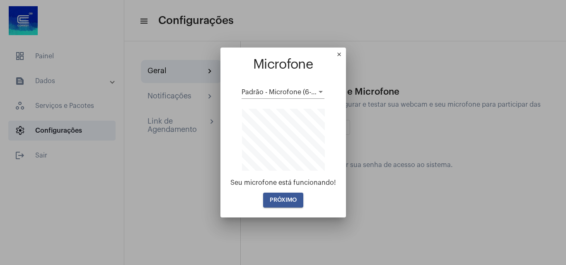
click at [292, 198] on span "PRÓXIMO" at bounding box center [283, 201] width 27 height 6
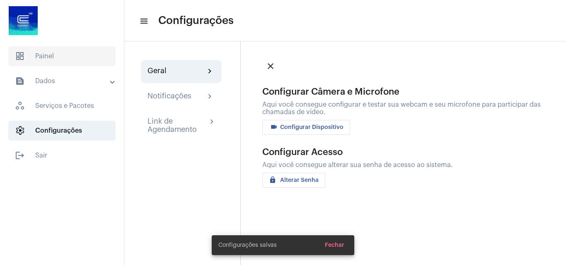
click at [67, 50] on span "dashboard Painel" at bounding box center [61, 56] width 107 height 20
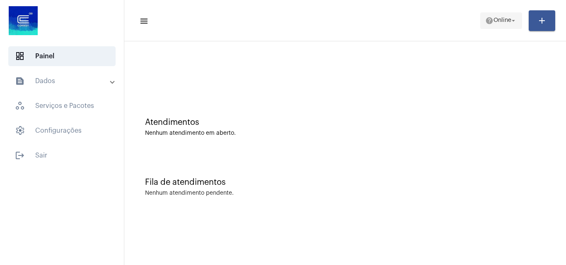
click at [485, 24] on mat-icon "help" at bounding box center [489, 21] width 8 height 8
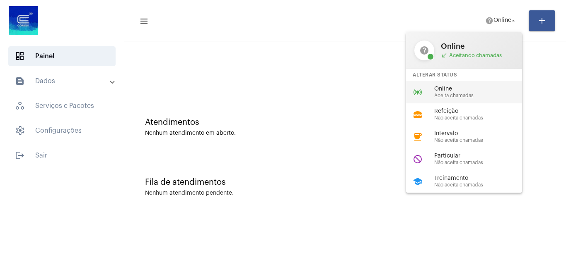
click at [456, 92] on span "Online" at bounding box center [481, 89] width 94 height 6
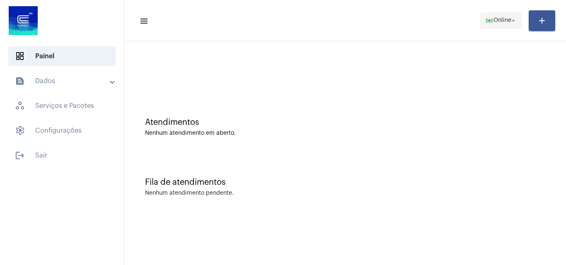
click at [506, 23] on span "Online" at bounding box center [502, 21] width 18 height 6
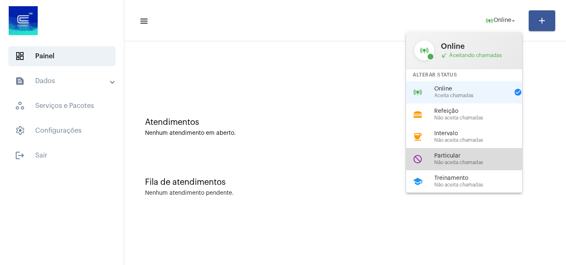
click at [426, 163] on div "do_not_disturb Particular Não aceita chamadas" at bounding box center [470, 159] width 129 height 22
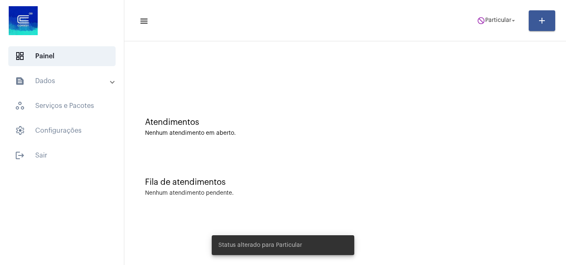
click at [314, 176] on div "Fila de atendimentos Nenhum atendimento pendente." at bounding box center [344, 183] width 433 height 60
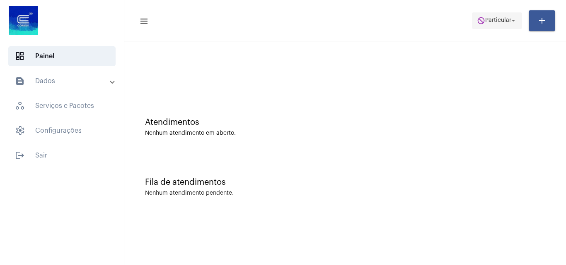
click at [473, 19] on button "do_not_disturb Particular arrow_drop_down" at bounding box center [497, 20] width 50 height 17
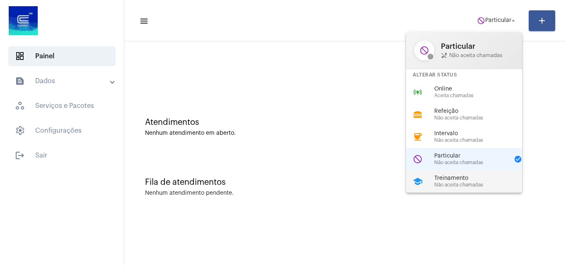
click at [432, 184] on div "school Treinamento Não aceita chamadas" at bounding box center [470, 182] width 129 height 22
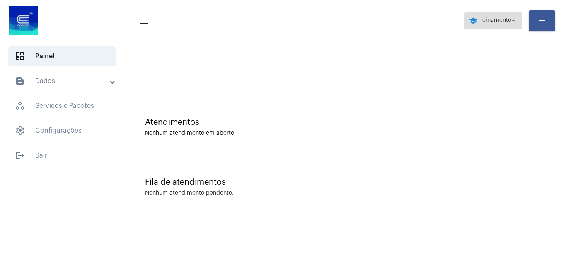
click at [499, 26] on span "school Treinamento arrow_drop_down" at bounding box center [493, 20] width 48 height 15
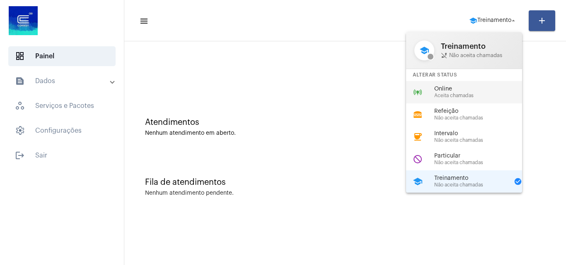
click at [455, 93] on span "Aceita chamadas" at bounding box center [481, 95] width 94 height 5
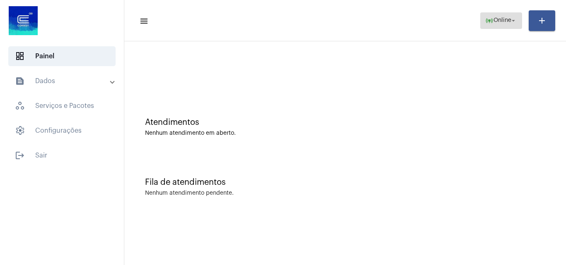
click at [486, 19] on mat-icon "online_prediction" at bounding box center [489, 21] width 8 height 8
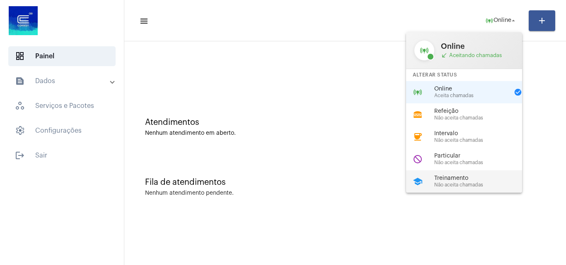
click at [462, 175] on div "school Treinamento Não aceita chamadas" at bounding box center [470, 182] width 129 height 22
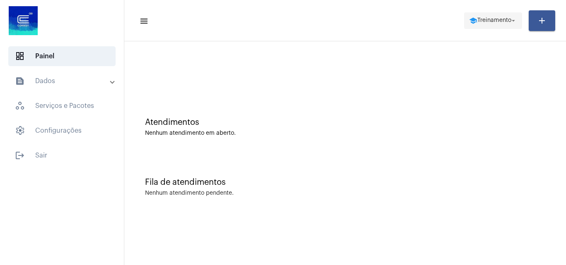
click at [484, 27] on span "school Treinamento arrow_drop_down" at bounding box center [493, 20] width 48 height 15
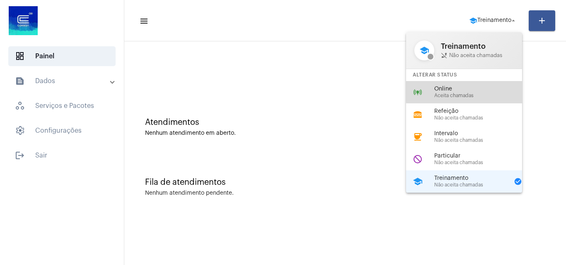
click at [465, 90] on span "Online" at bounding box center [481, 89] width 94 height 6
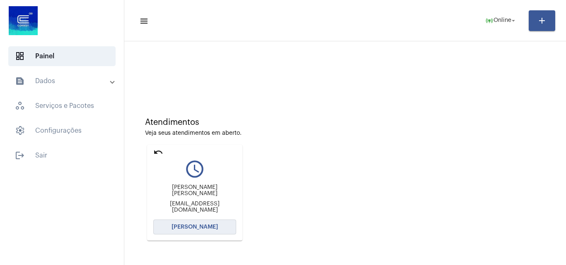
click at [196, 225] on span "Abrir Chamada" at bounding box center [194, 227] width 46 height 6
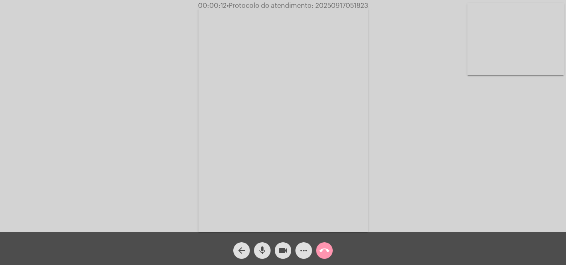
click at [260, 249] on mat-icon "mic" at bounding box center [262, 251] width 10 height 10
click at [265, 256] on mat-icon "mic_off" at bounding box center [262, 251] width 10 height 10
click at [259, 256] on mat-icon "mic" at bounding box center [262, 251] width 10 height 10
click at [264, 252] on mat-icon "mic_off" at bounding box center [262, 251] width 10 height 10
click at [302, 248] on mat-icon "more_horiz" at bounding box center [304, 251] width 10 height 10
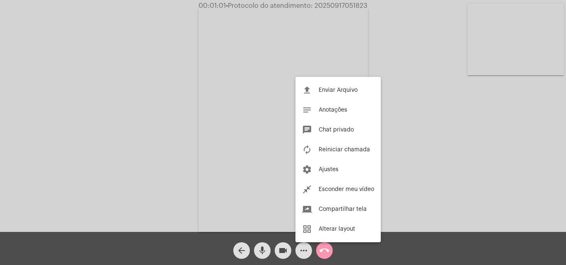
click at [159, 110] on div at bounding box center [283, 132] width 566 height 265
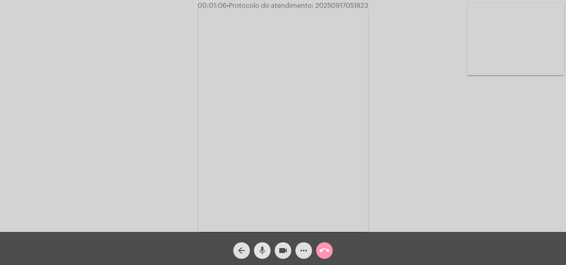
click at [263, 248] on mat-icon "mic" at bounding box center [262, 251] width 10 height 10
click at [262, 250] on mat-icon "mic_off" at bounding box center [262, 251] width 10 height 10
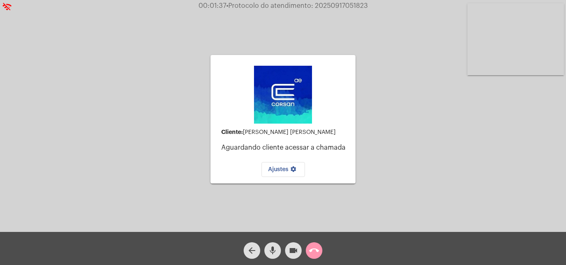
click at [270, 250] on mat-icon "mic" at bounding box center [272, 251] width 10 height 10
click at [270, 250] on mat-icon "mic_off" at bounding box center [272, 251] width 10 height 10
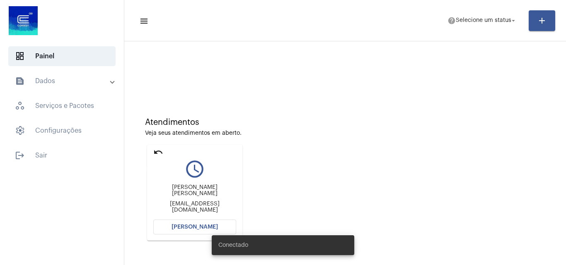
click at [158, 150] on mat-icon "undo" at bounding box center [158, 152] width 10 height 10
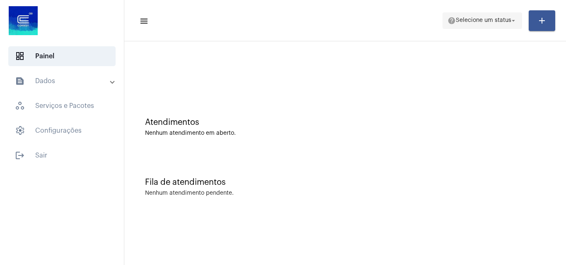
click at [475, 14] on span "help Selecione um status arrow_drop_down" at bounding box center [482, 20] width 70 height 15
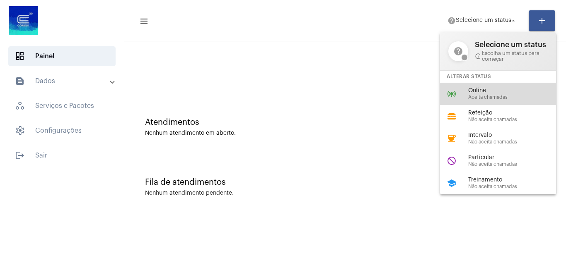
click at [476, 98] on span "Aceita chamadas" at bounding box center [515, 97] width 94 height 5
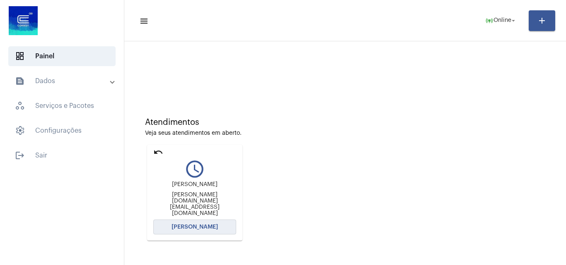
click at [210, 227] on span "[PERSON_NAME]" at bounding box center [194, 227] width 46 height 6
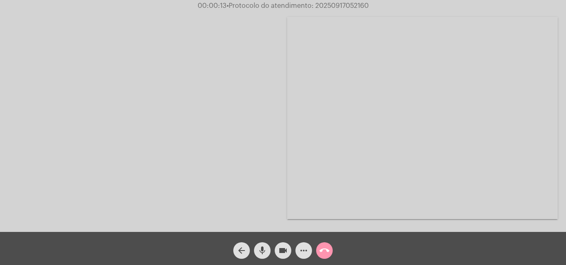
click at [260, 250] on mat-icon "mic" at bounding box center [262, 251] width 10 height 10
click at [260, 250] on mat-icon "mic_off" at bounding box center [262, 251] width 10 height 10
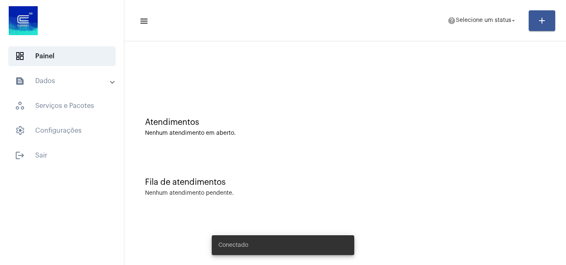
click at [496, 10] on mat-toolbar-row "menu help Selecione um status arrow_drop_down add" at bounding box center [344, 20] width 441 height 26
click at [487, 15] on span "help Selecione um status arrow_drop_down" at bounding box center [482, 20] width 70 height 15
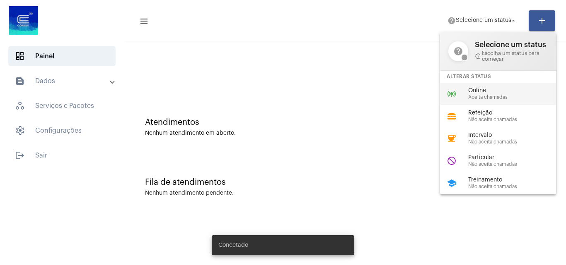
click at [475, 90] on span "Online" at bounding box center [515, 91] width 94 height 6
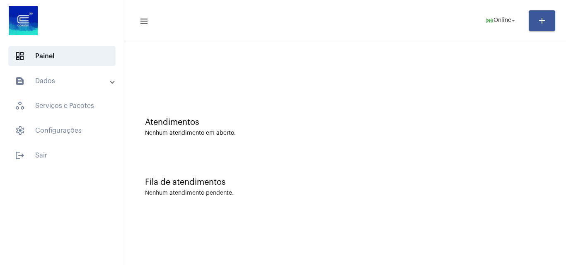
click at [522, 165] on div "Fila de atendimentos Nenhum atendimento pendente." at bounding box center [344, 183] width 433 height 60
click at [477, 139] on div "Atendimentos Nenhum atendimento em aberto." at bounding box center [344, 123] width 433 height 60
click at [468, 95] on div "Atendimentos Nenhum atendimento em aberto." at bounding box center [344, 123] width 433 height 60
click at [61, 160] on span "logout Sair" at bounding box center [61, 156] width 107 height 20
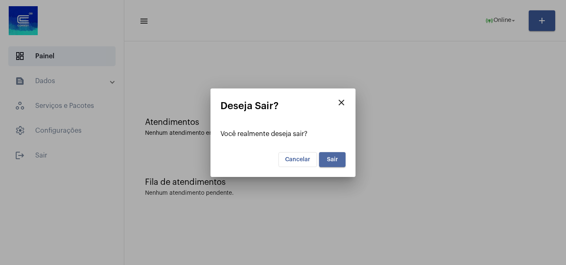
click at [340, 162] on button "Sair" at bounding box center [332, 159] width 26 height 15
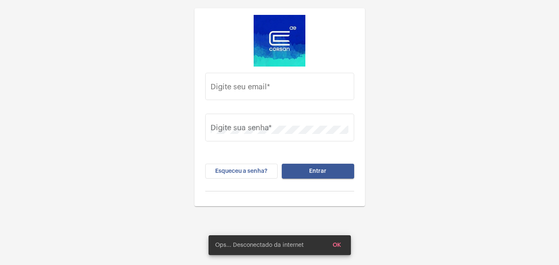
type input "[EMAIL_ADDRESS][PERSON_NAME][DOMAIN_NAME]"
